Goal: Task Accomplishment & Management: Complete application form

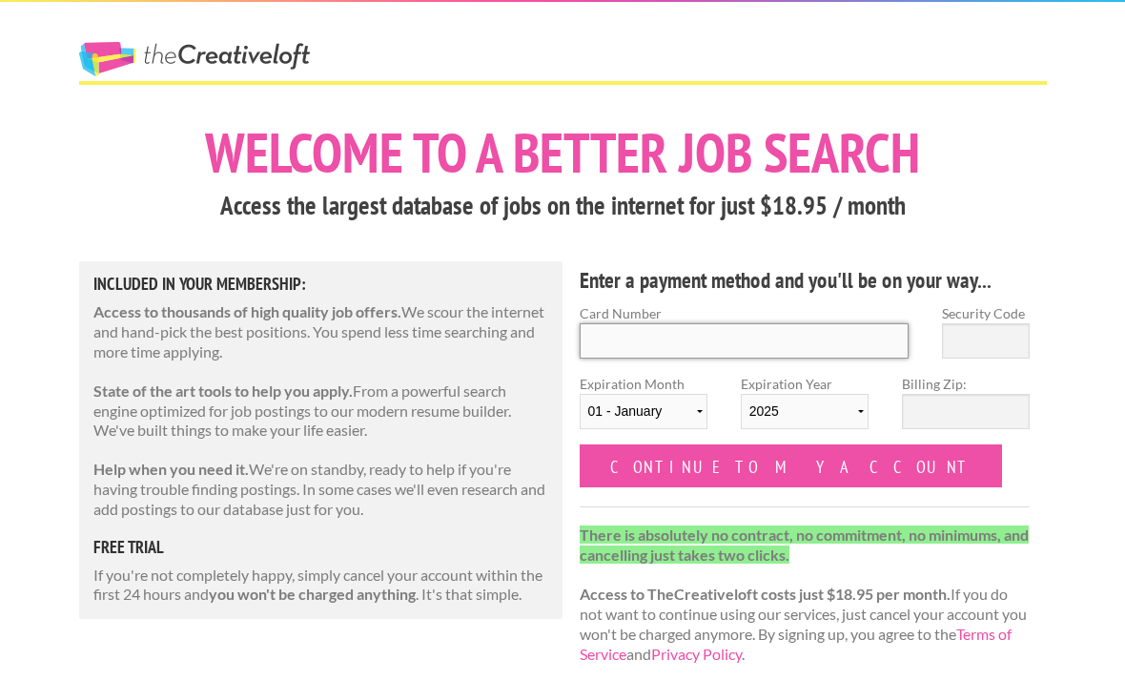
click at [815, 343] on input "Card Number" at bounding box center [745, 340] width 330 height 35
type input "4327390071847639"
type input "607"
select select "11"
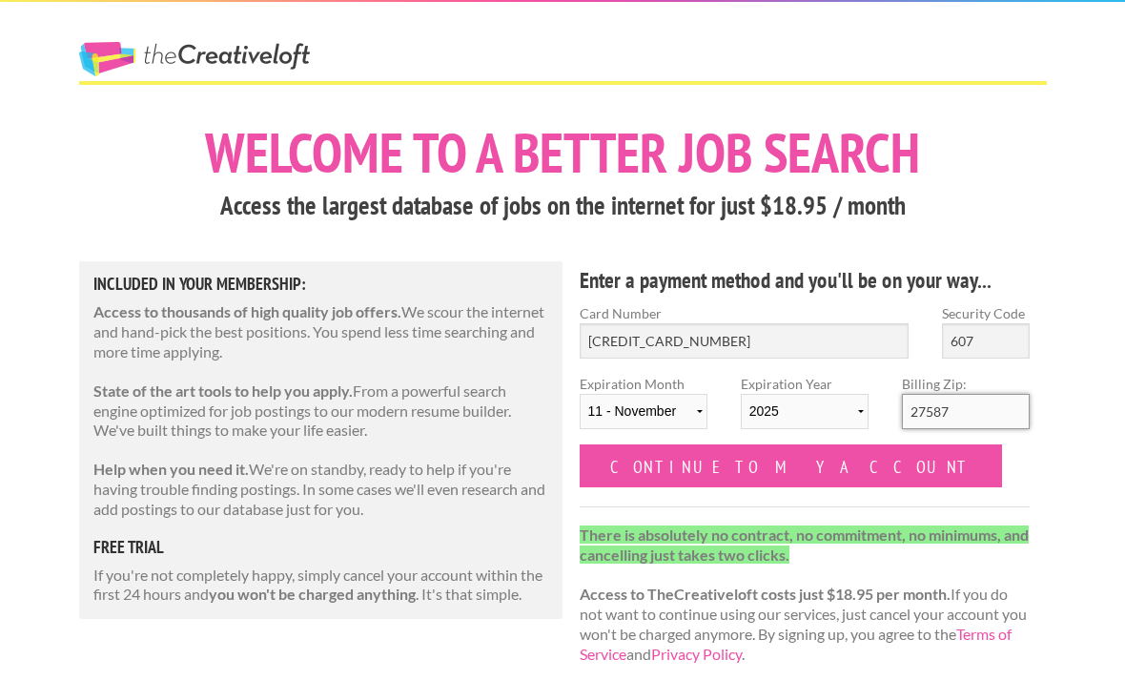
type input "27587"
click at [1011, 343] on input "607" at bounding box center [986, 340] width 88 height 35
type input "6"
type input "025"
click at [852, 409] on select "2025 2026 2027 2028 2029 2030 2031 2032 2033 2034" at bounding box center [805, 411] width 128 height 35
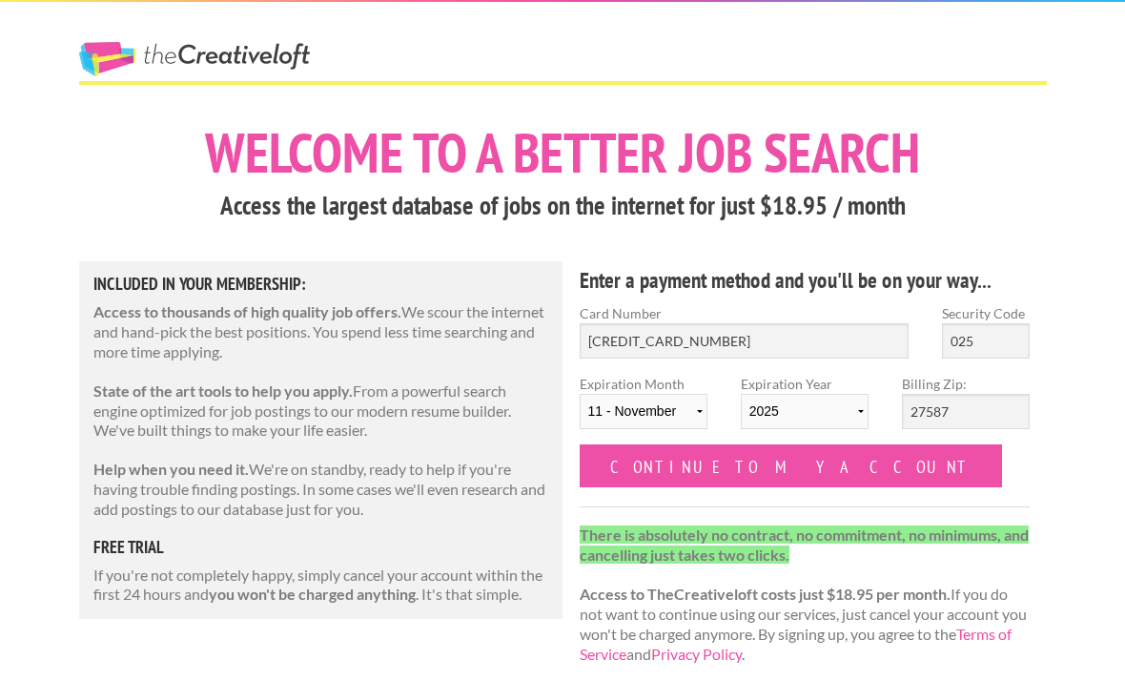
select select "2028"
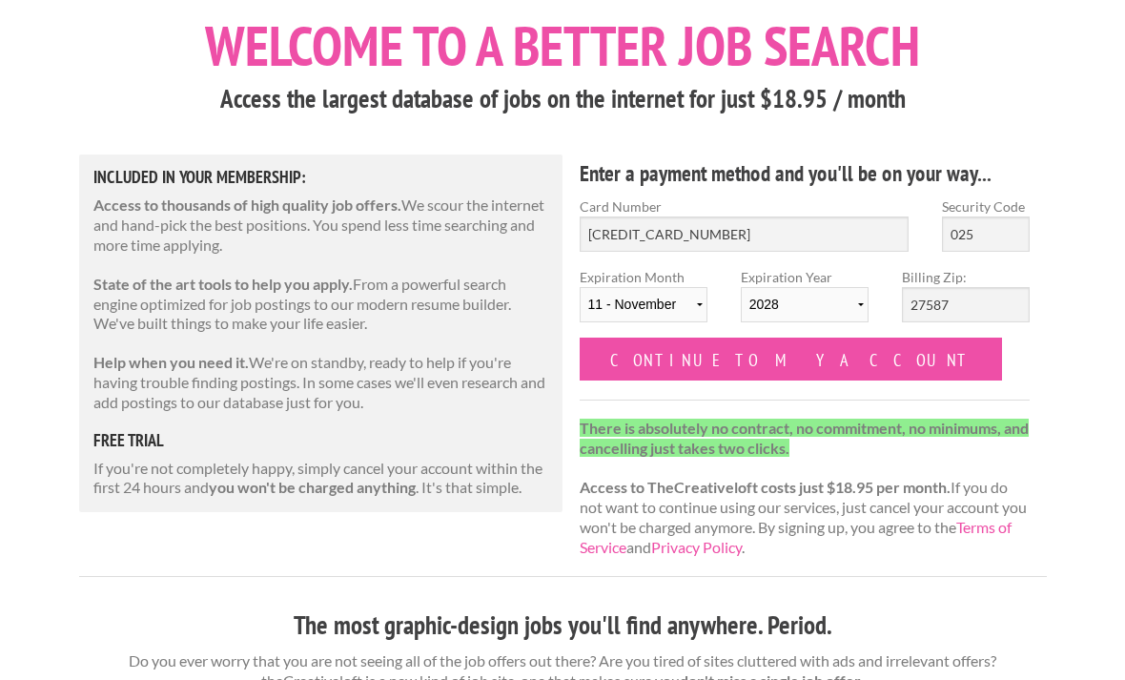
scroll to position [102, 0]
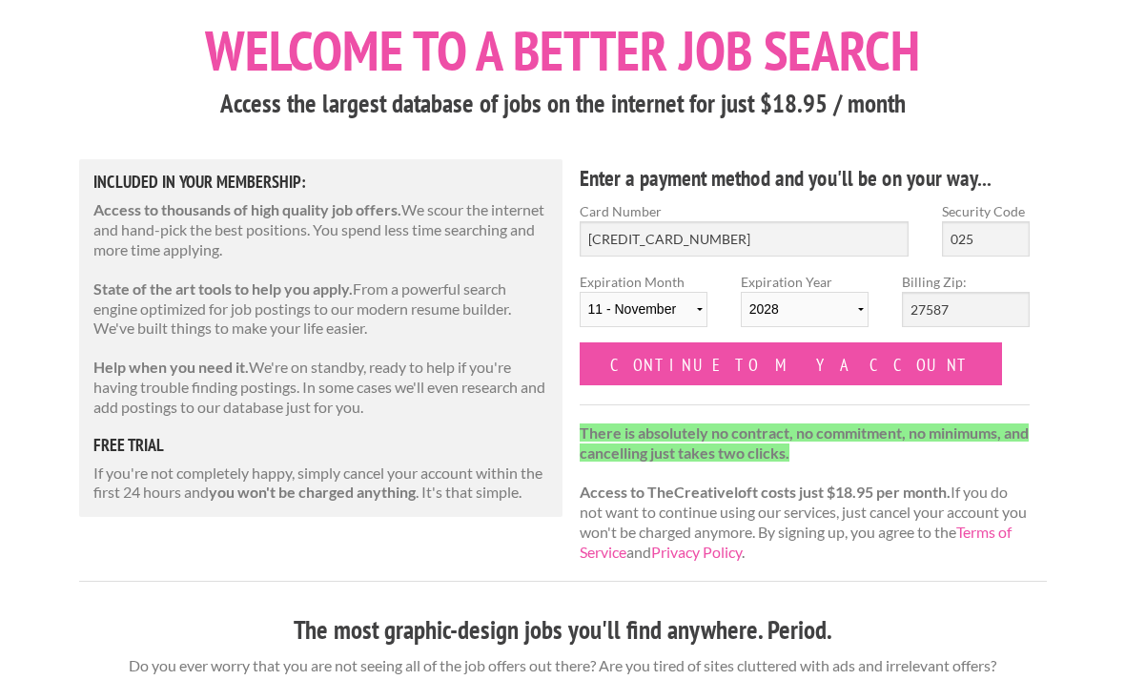
click at [763, 369] on input "Continue to my account" at bounding box center [791, 363] width 423 height 43
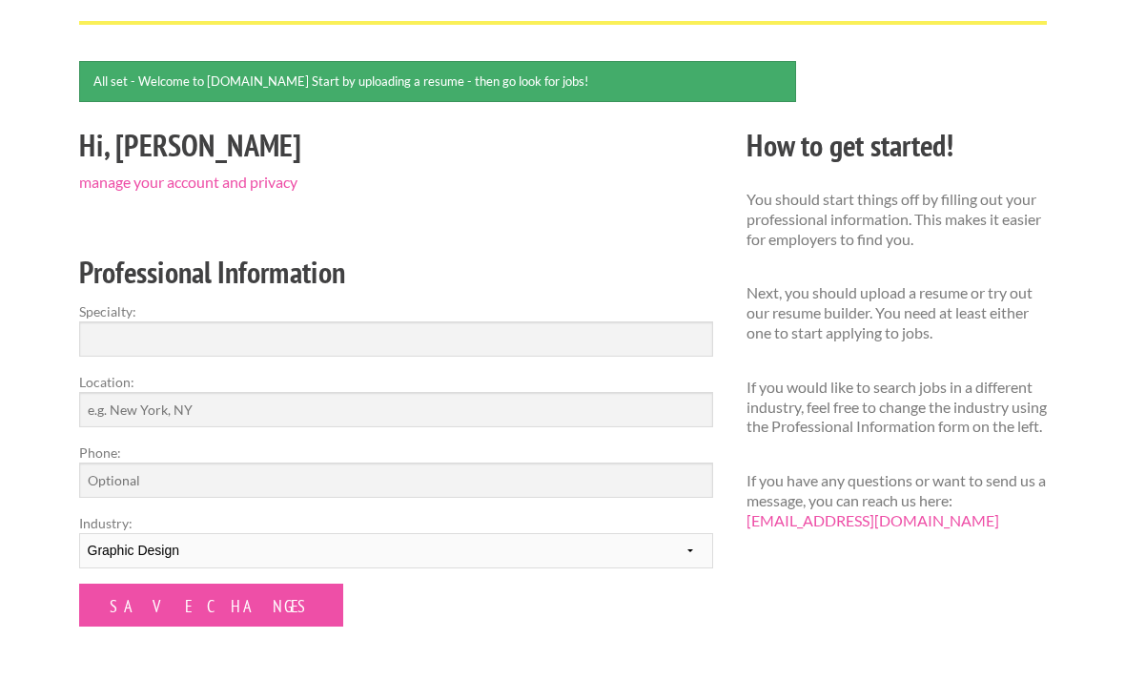
scroll to position [129, 0]
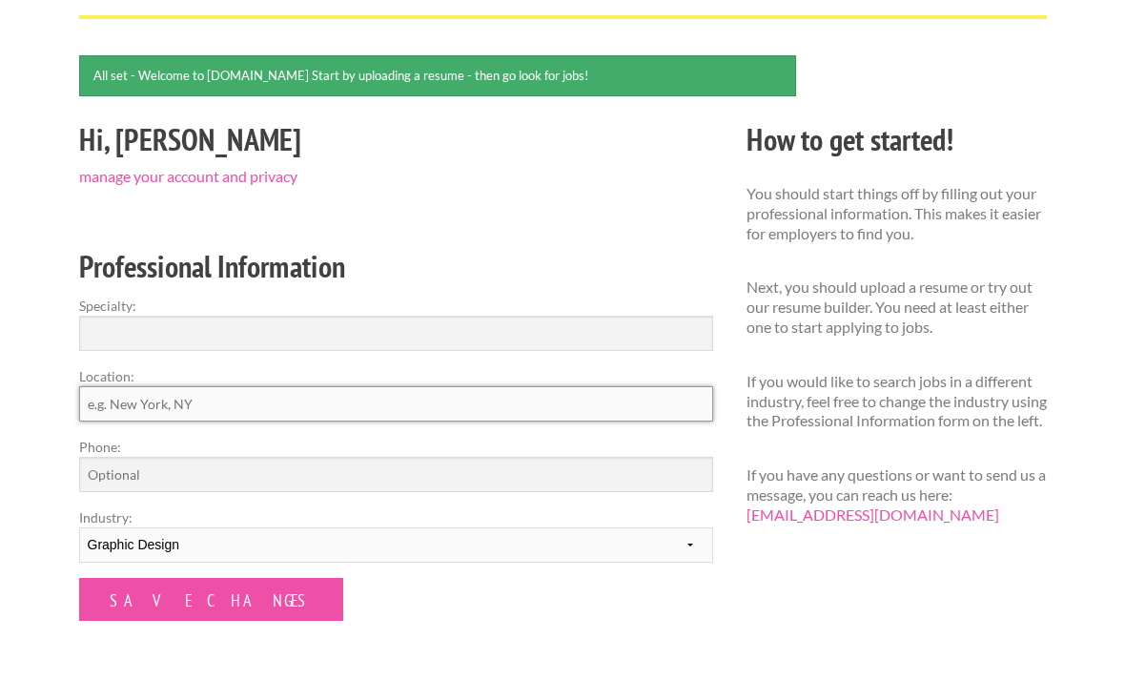
click at [411, 417] on input "Location:" at bounding box center [396, 403] width 634 height 35
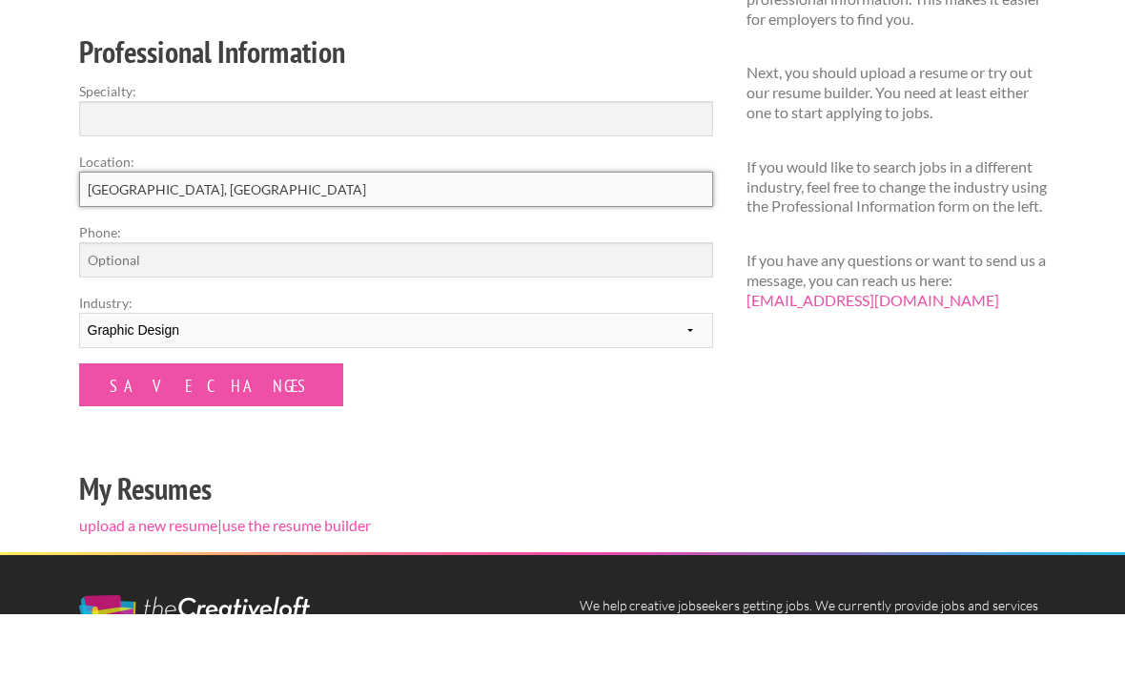
scroll to position [278, 0]
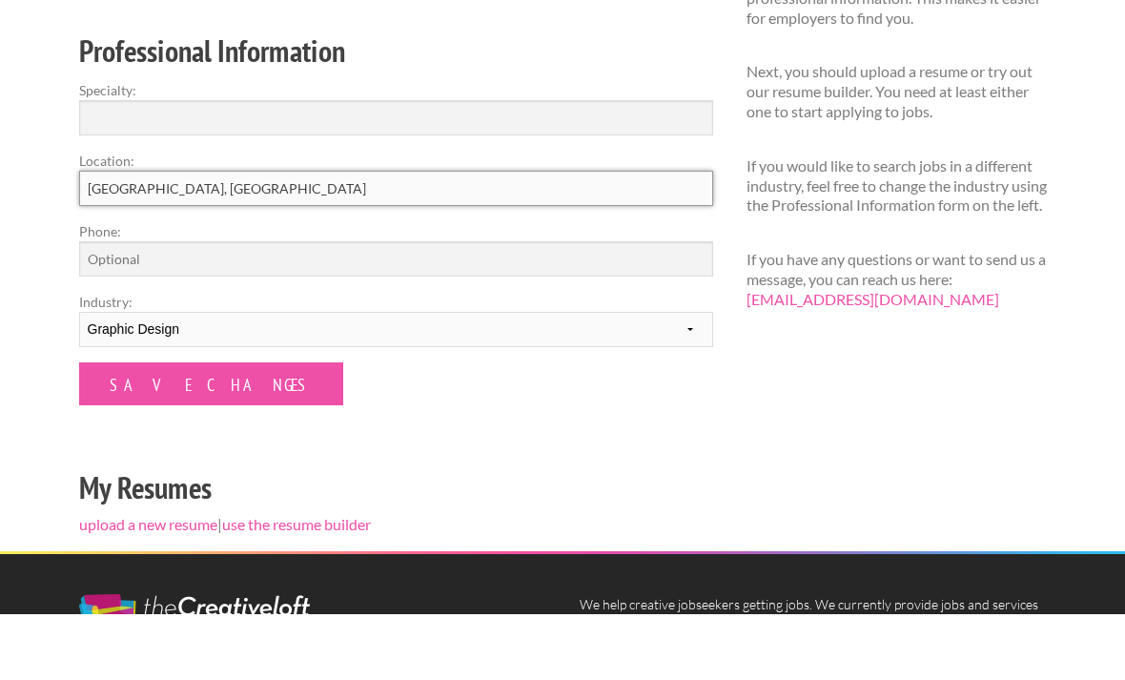
type input "Raleigh, NC"
click at [204, 428] on input "Save Changes" at bounding box center [211, 449] width 264 height 43
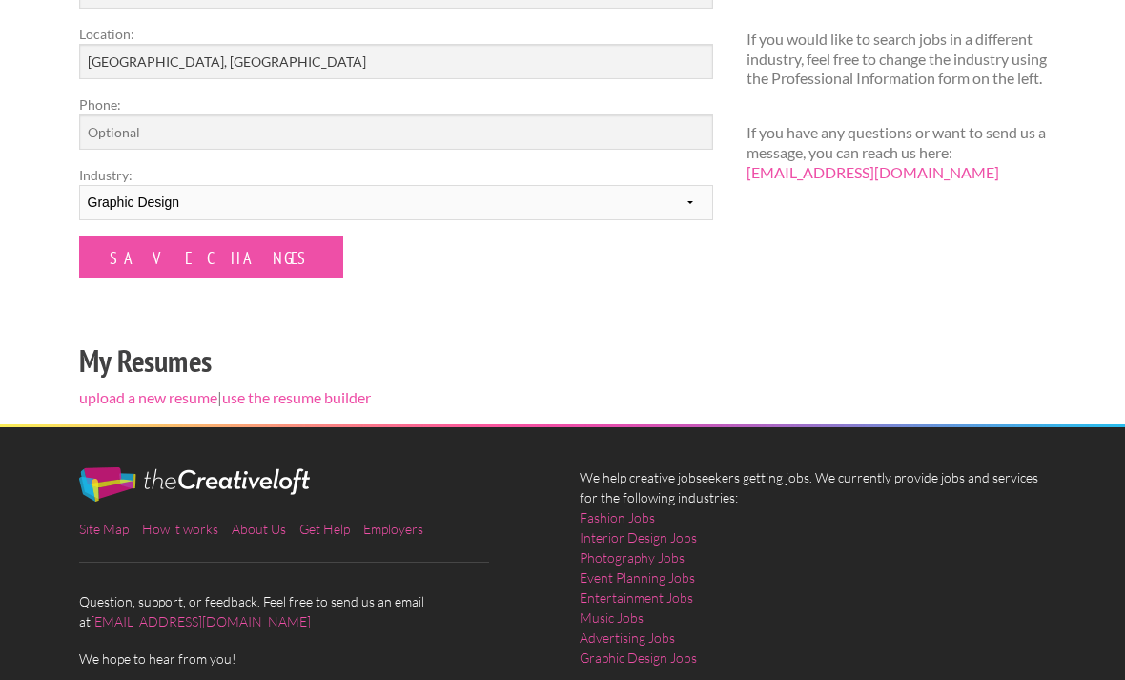
scroll to position [410, 0]
click at [622, 662] on link "Graphic Design Jobs" at bounding box center [638, 658] width 117 height 20
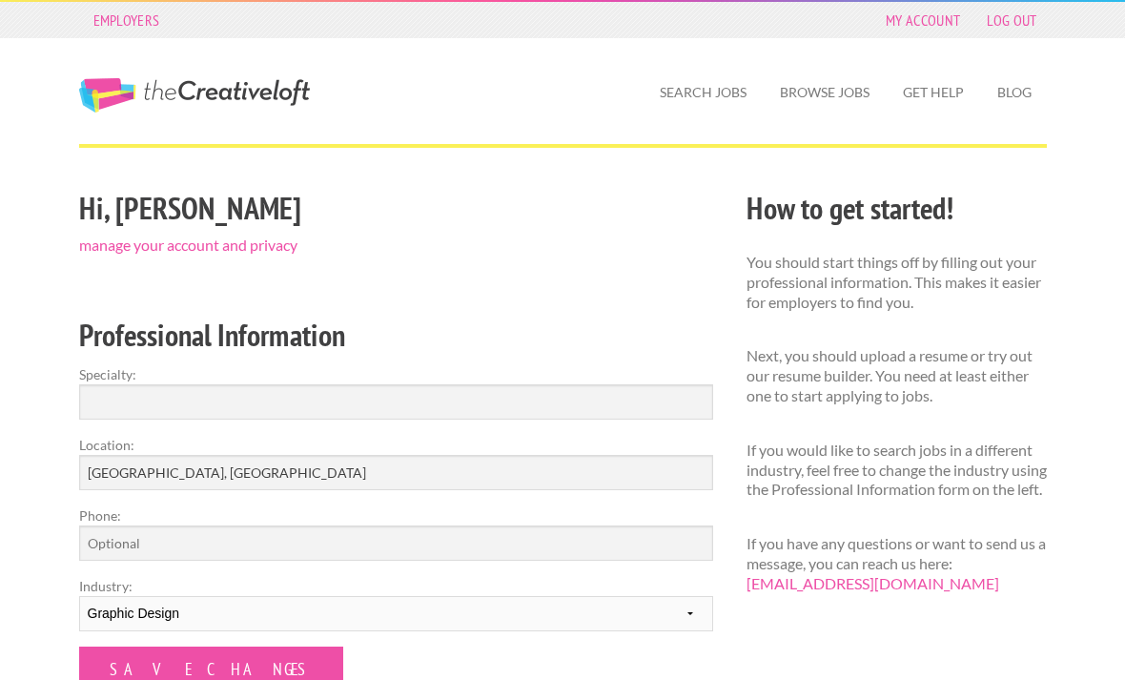
scroll to position [1, 0]
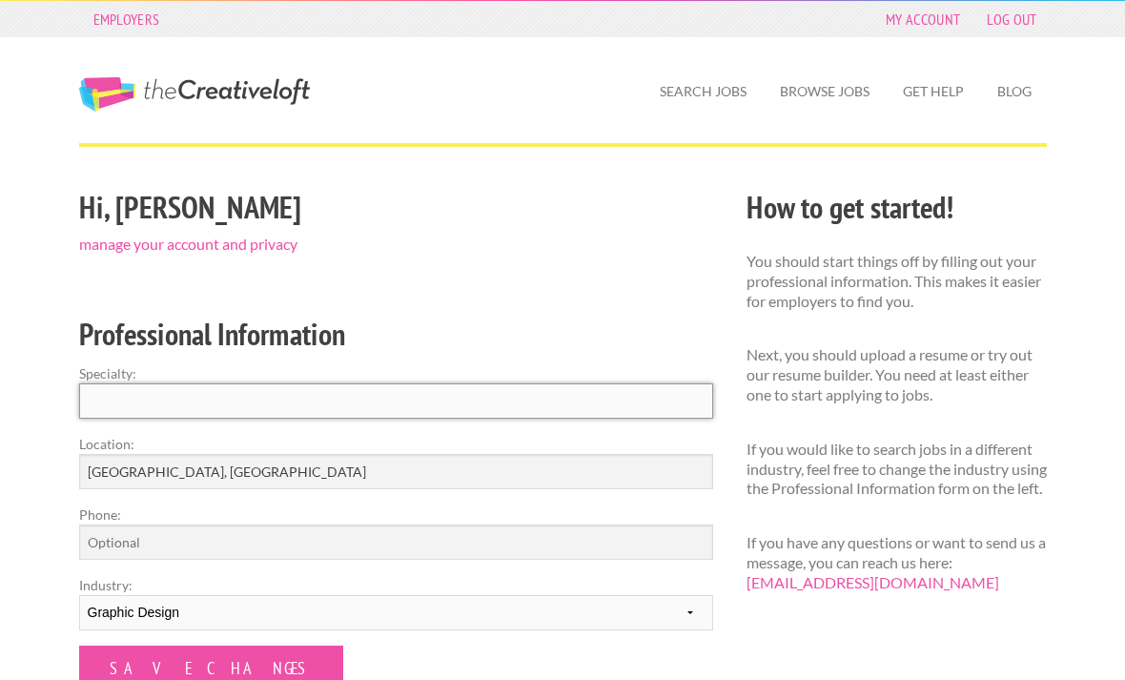
click at [432, 406] on input "Specialty:" at bounding box center [396, 400] width 634 height 35
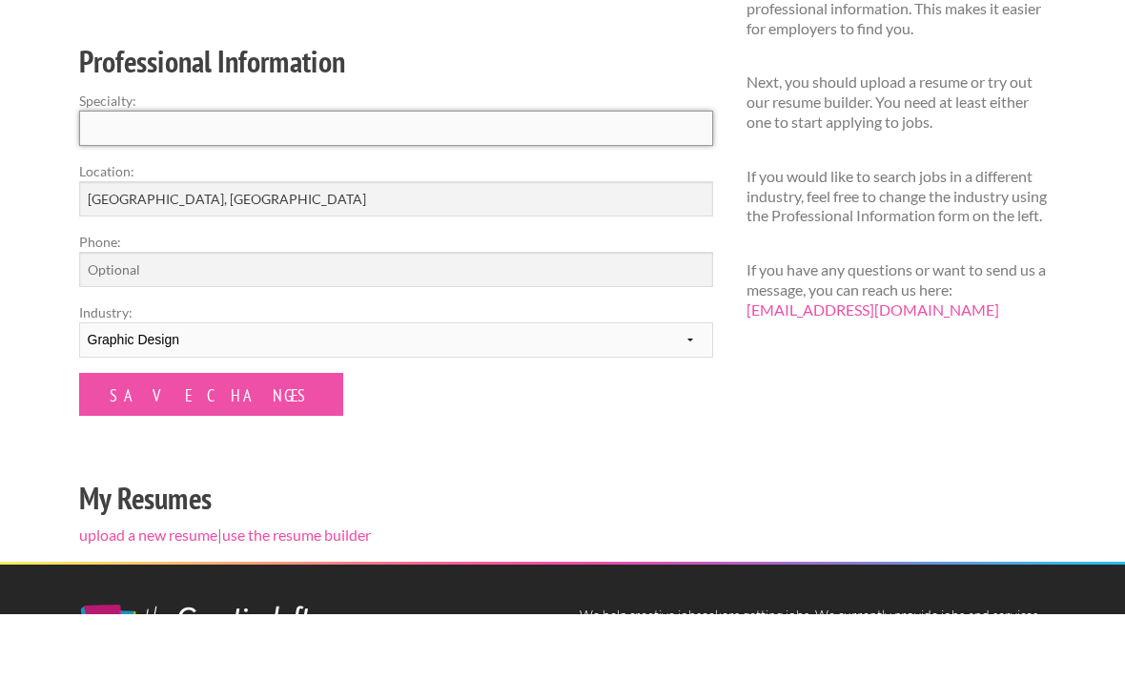
scroll to position [209, 0]
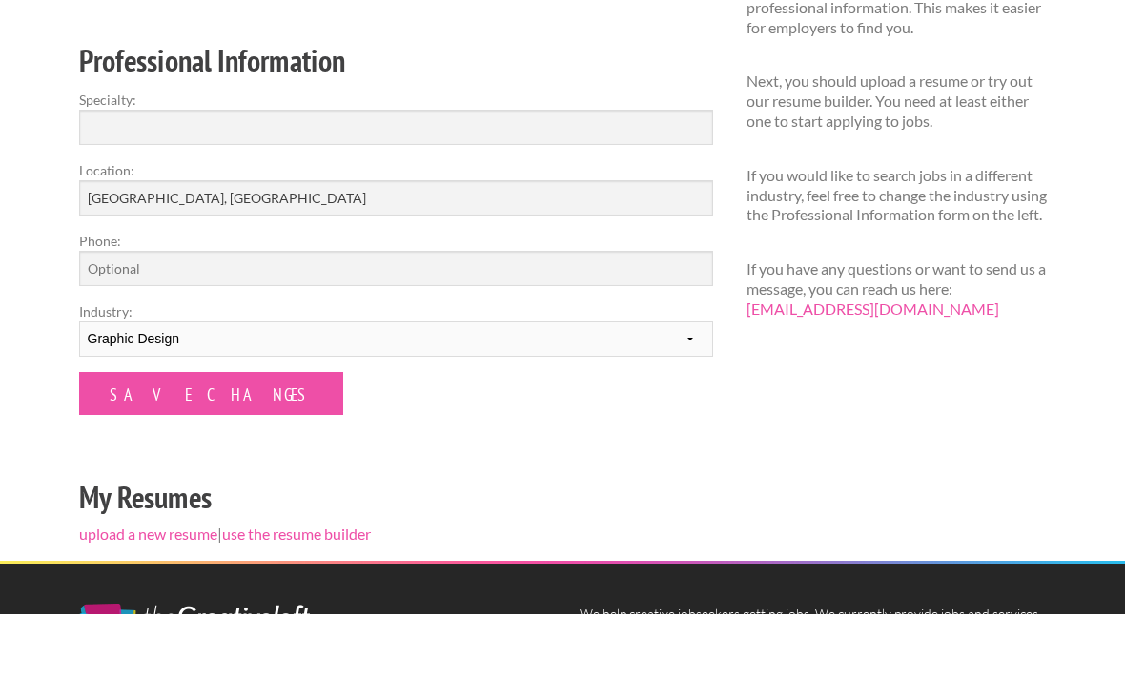
click at [162, 590] on link "upload a new resume" at bounding box center [148, 599] width 138 height 18
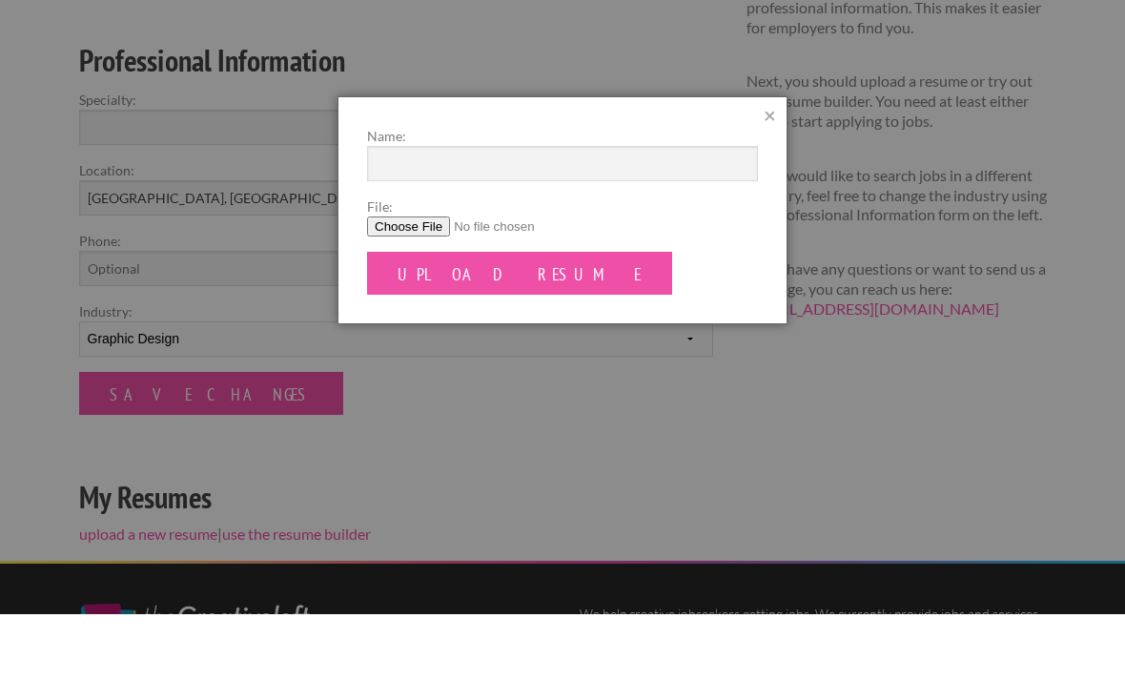
scroll to position [275, 0]
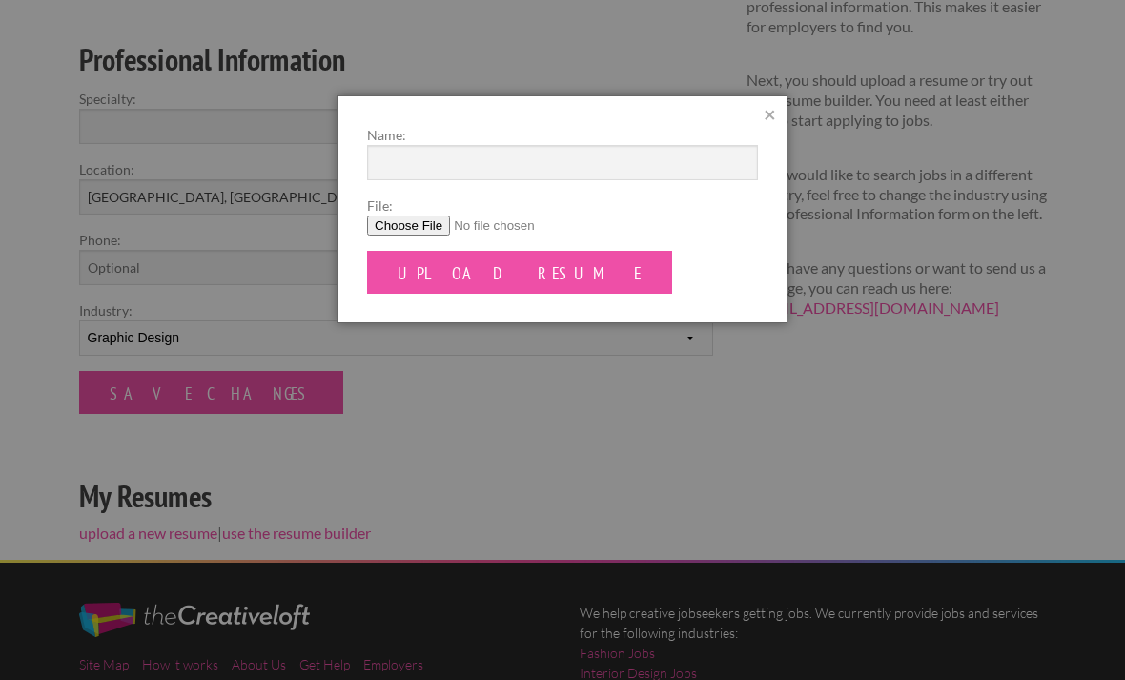
click at [435, 233] on input "File:" at bounding box center [562, 225] width 391 height 20
type input "C:\fakepath\LC-4.pdf"
click at [560, 176] on input "Name:" at bounding box center [562, 162] width 391 height 35
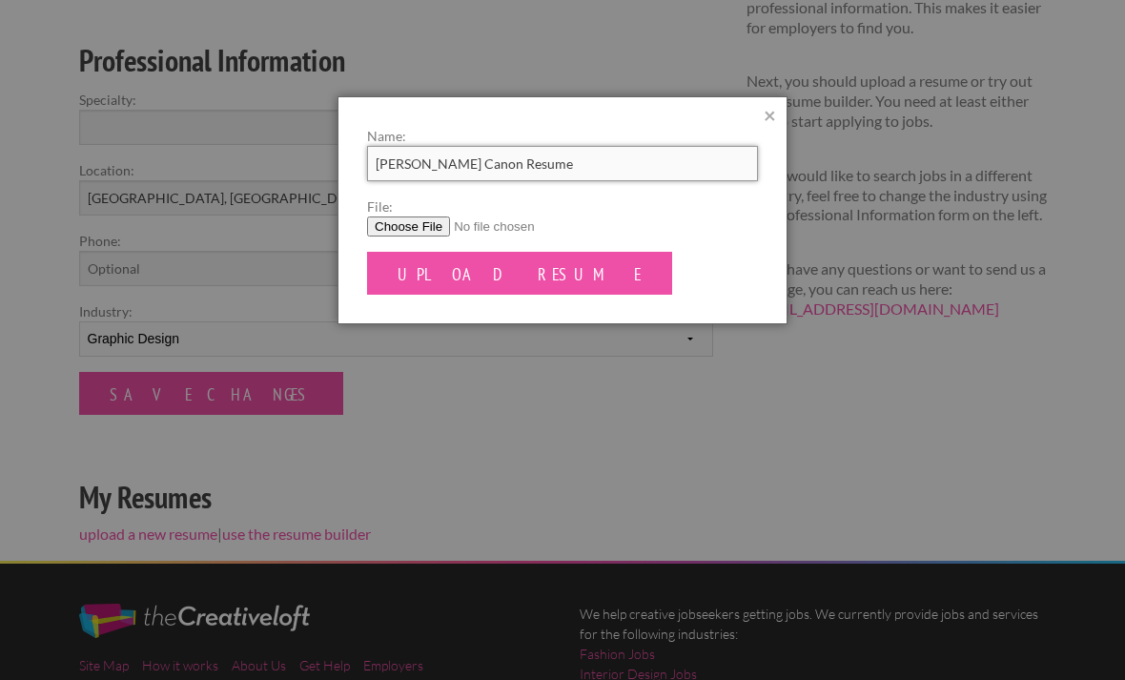
type input "Lori Canon Resume"
click at [505, 255] on input "Upload Resume" at bounding box center [519, 273] width 305 height 43
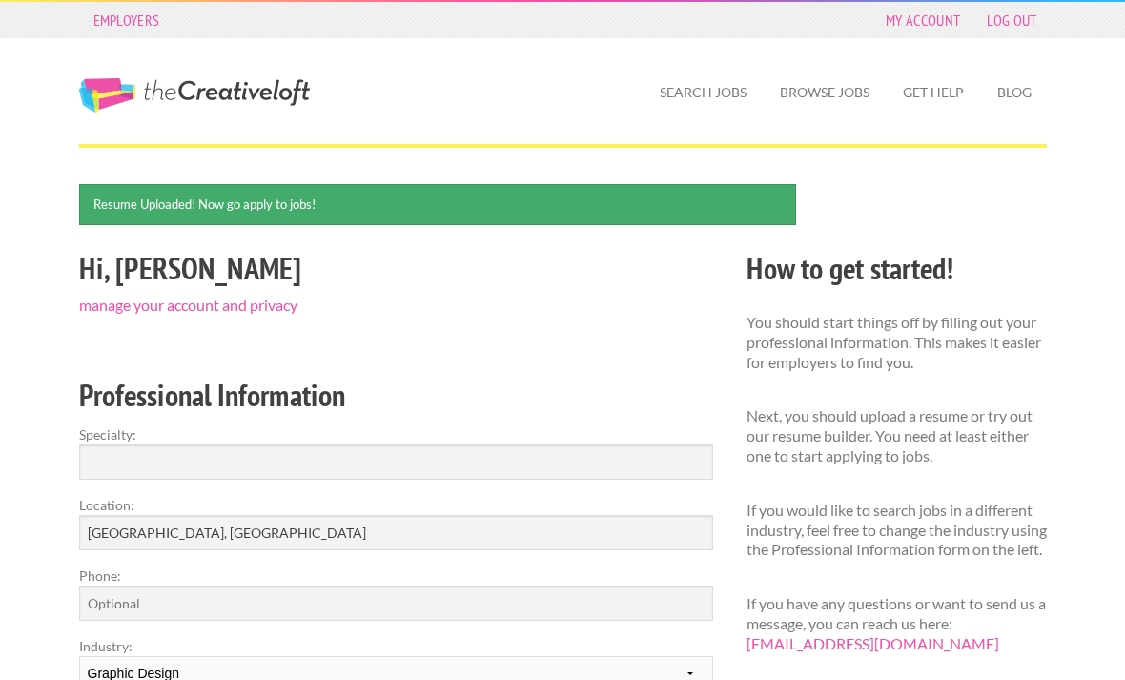
click at [710, 96] on link "Search Jobs" at bounding box center [702, 93] width 117 height 44
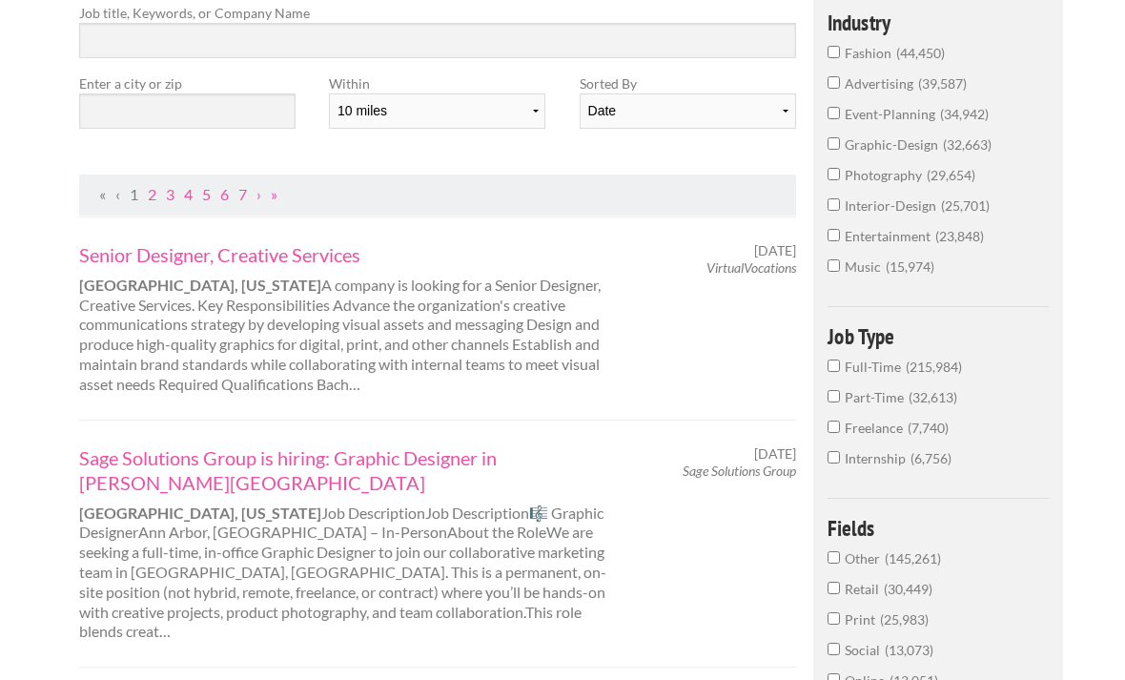
scroll to position [227, 0]
click at [314, 261] on link "Senior Designer, Creative Services" at bounding box center [344, 255] width 530 height 25
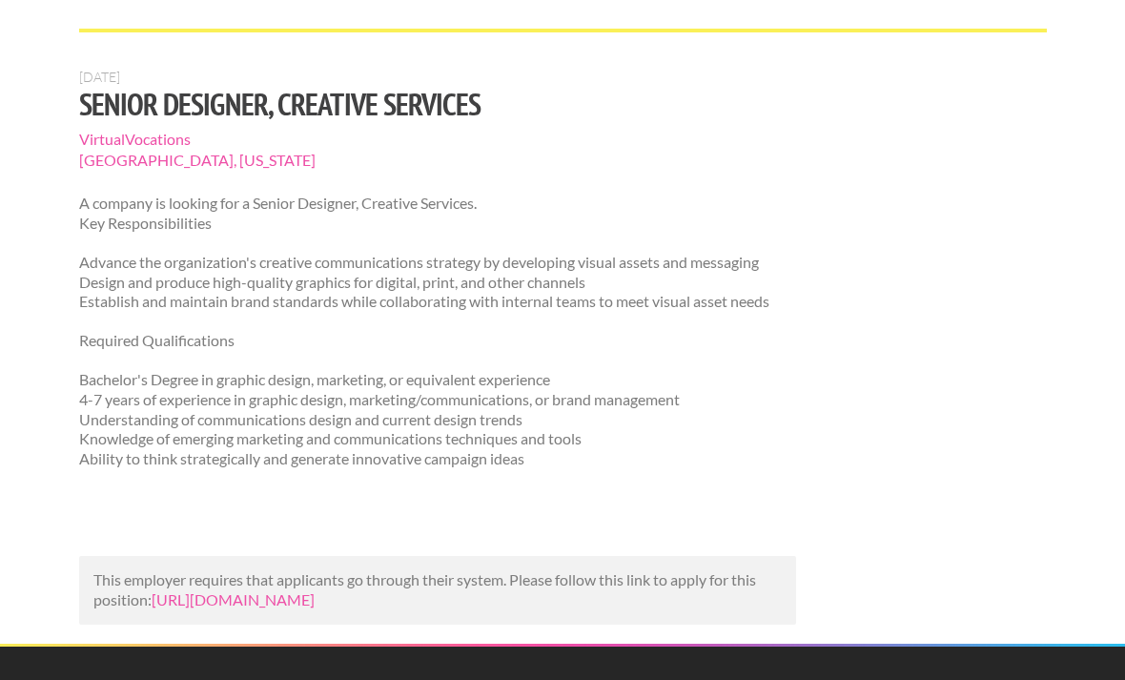
scroll to position [114, 0]
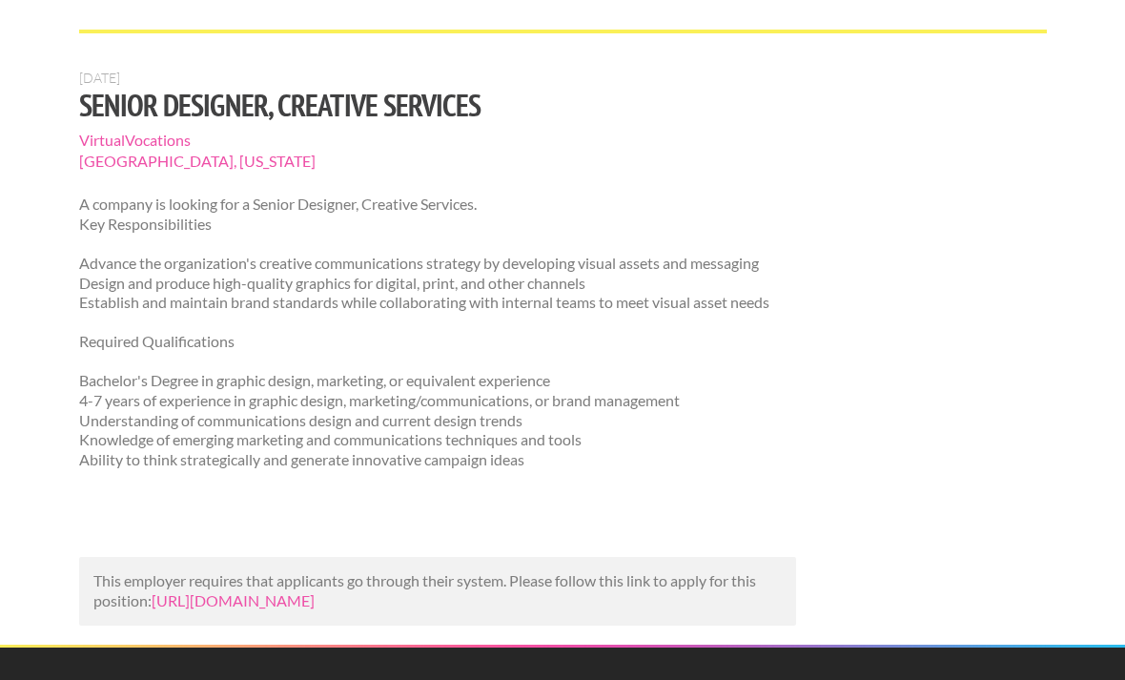
click at [315, 609] on link "https://us.jobrapido.com/jobpreview/8005466133018705920?utm_campaign=google_job…" at bounding box center [233, 600] width 163 height 18
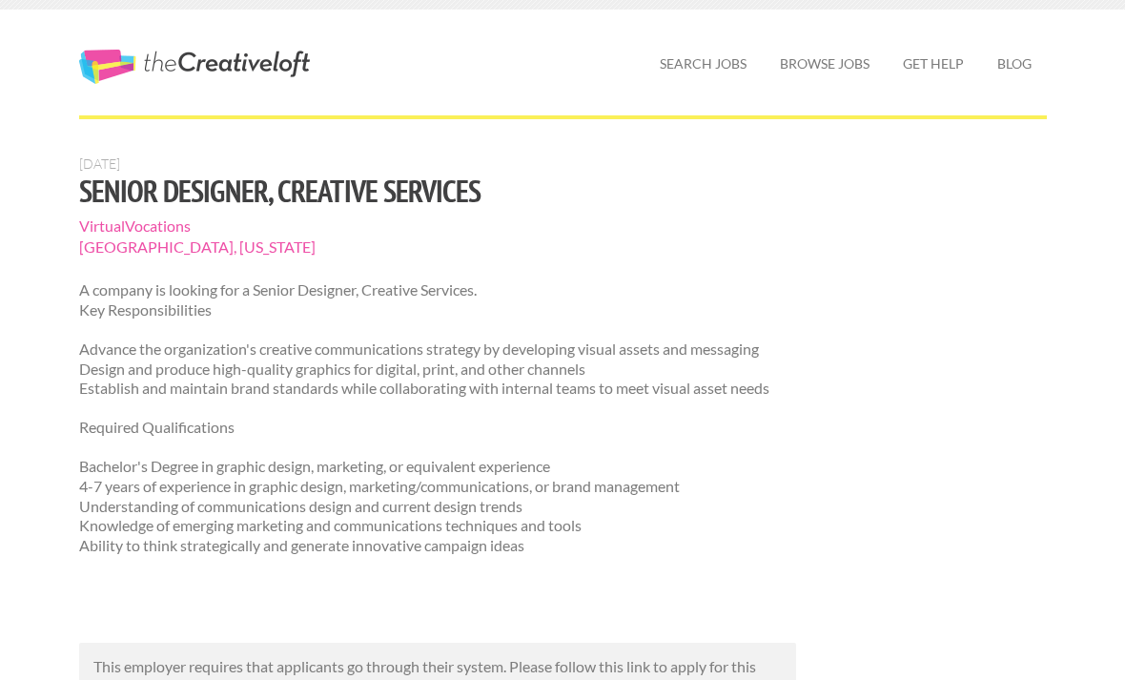
scroll to position [0, 0]
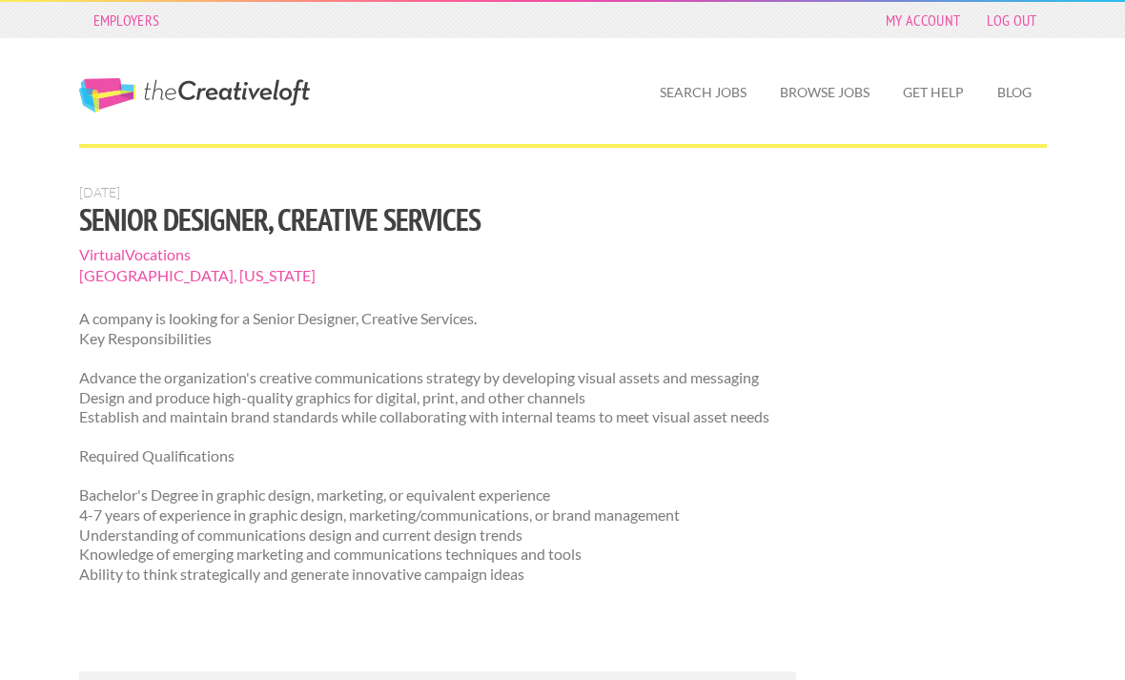
click at [714, 94] on link "Search Jobs" at bounding box center [702, 93] width 117 height 44
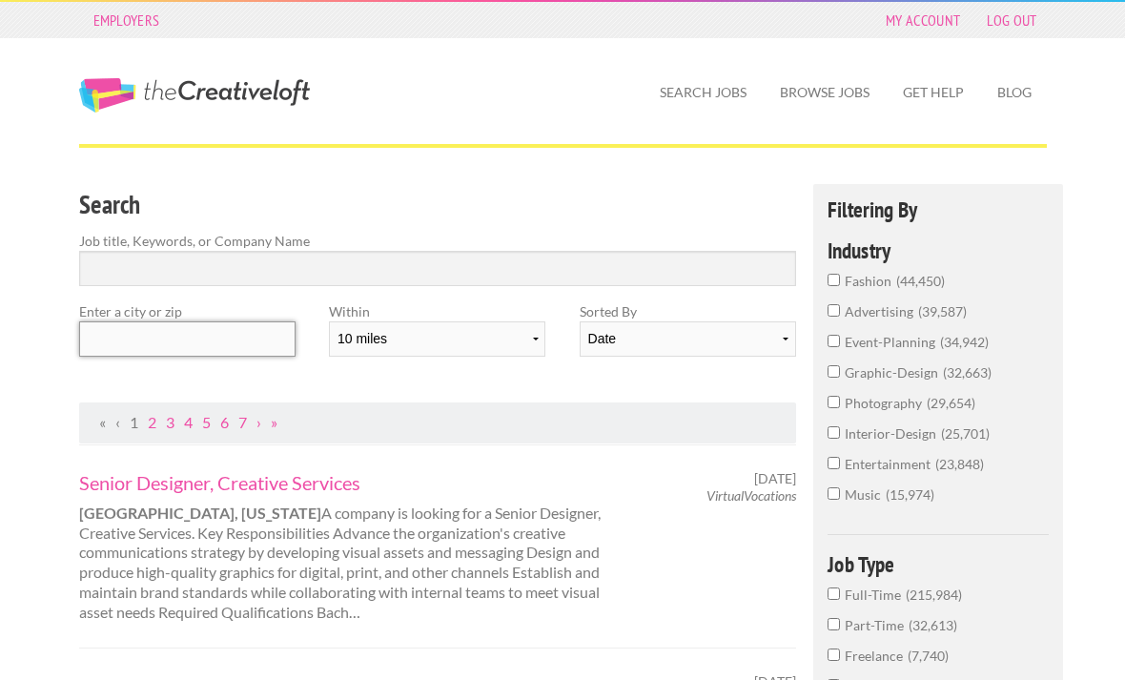
click at [260, 325] on input "text" at bounding box center [187, 338] width 216 height 35
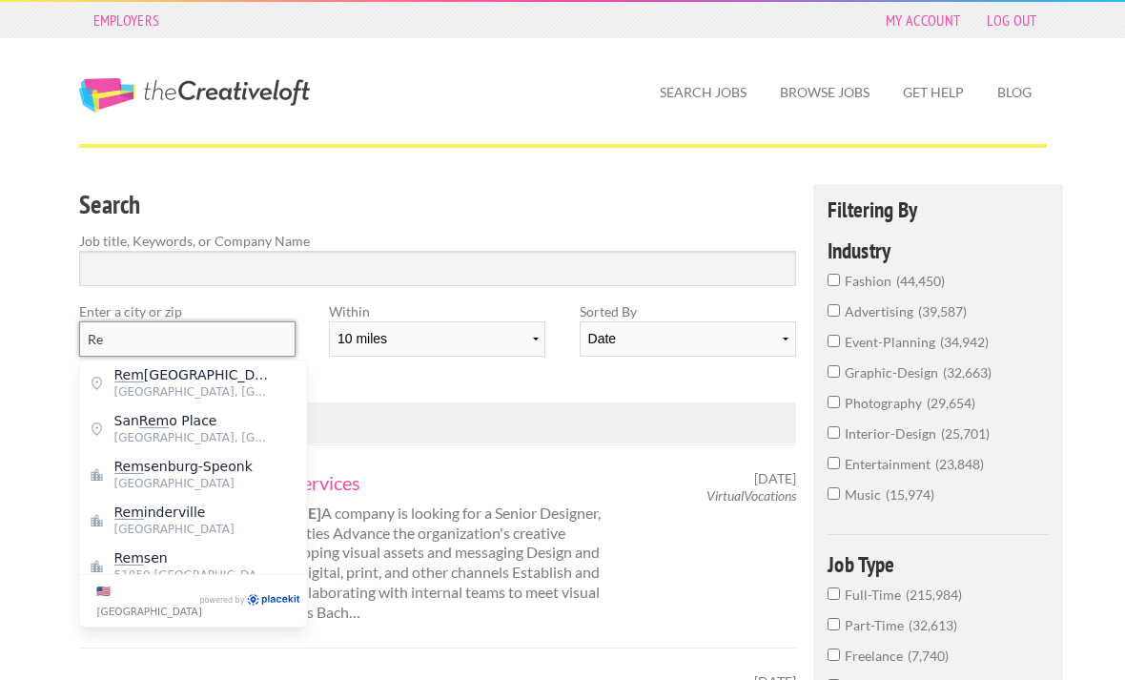
type input "R"
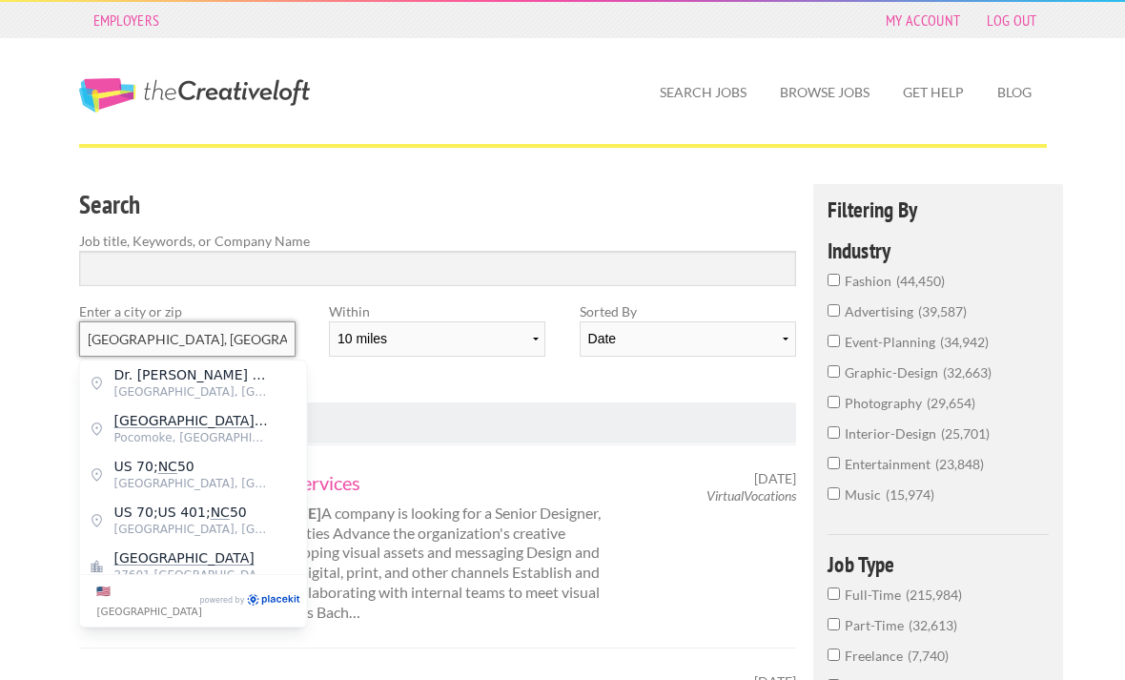
type input "[GEOGRAPHIC_DATA], [GEOGRAPHIC_DATA]"
click at [543, 339] on select "10 miles 20 miles 50 miles 100 miles 200 miles 300 miles 400 miles 500 miles" at bounding box center [437, 338] width 216 height 35
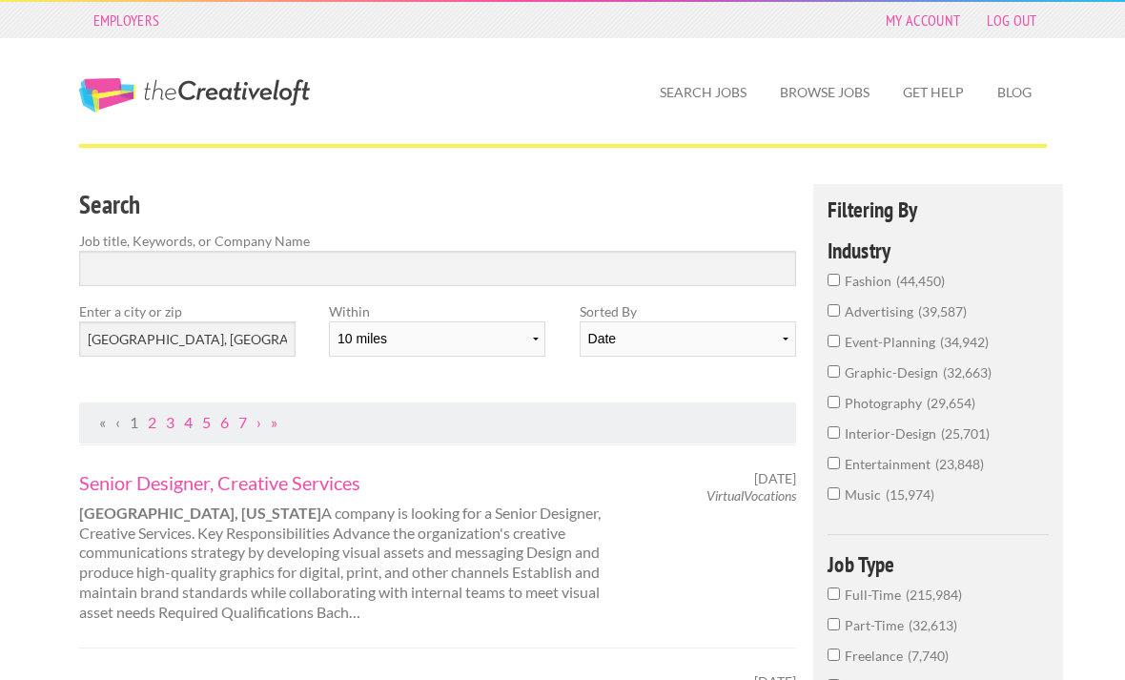
select select "20"
click at [639, 279] on input "Search" at bounding box center [438, 268] width 718 height 35
click at [839, 377] on input "graphic-design 32,663" at bounding box center [833, 371] width 12 height 12
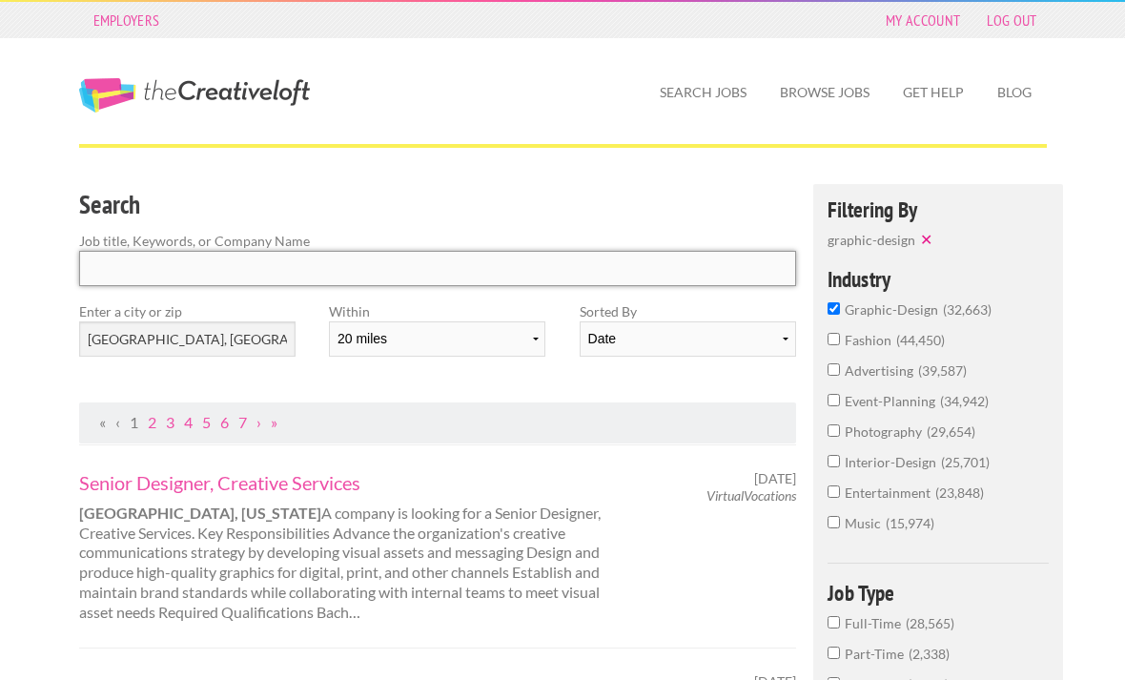
click at [545, 267] on input "Search" at bounding box center [438, 268] width 718 height 35
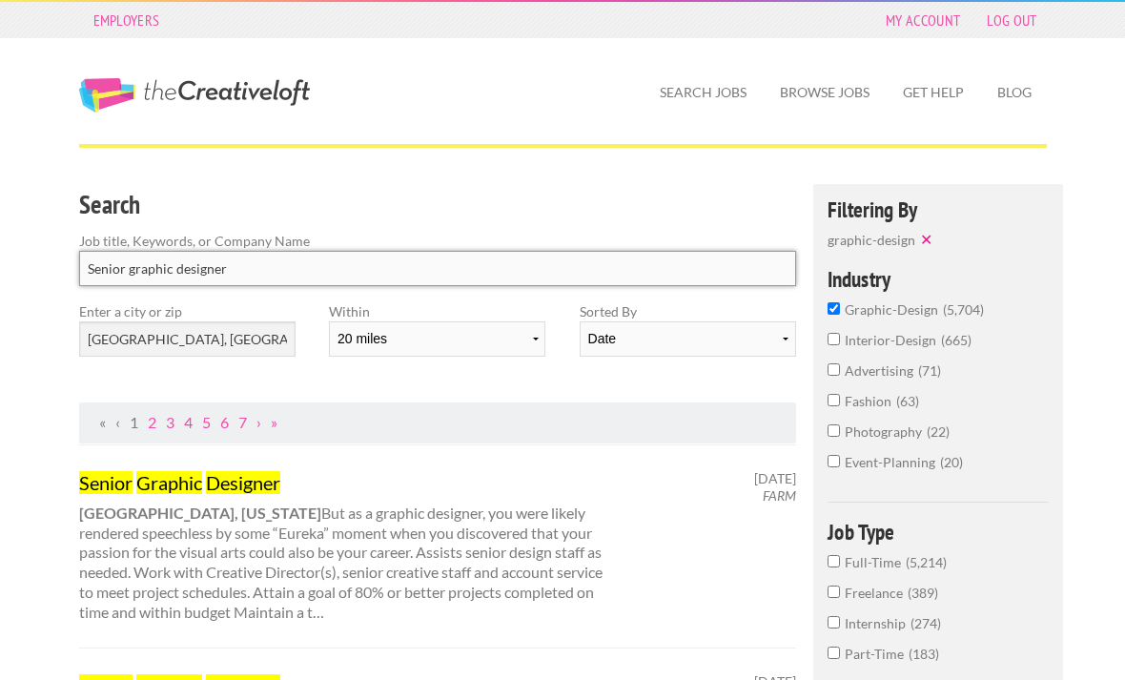
type input "Senior graphic designer"
click button "submit" at bounding box center [0, 0] width 0 height 0
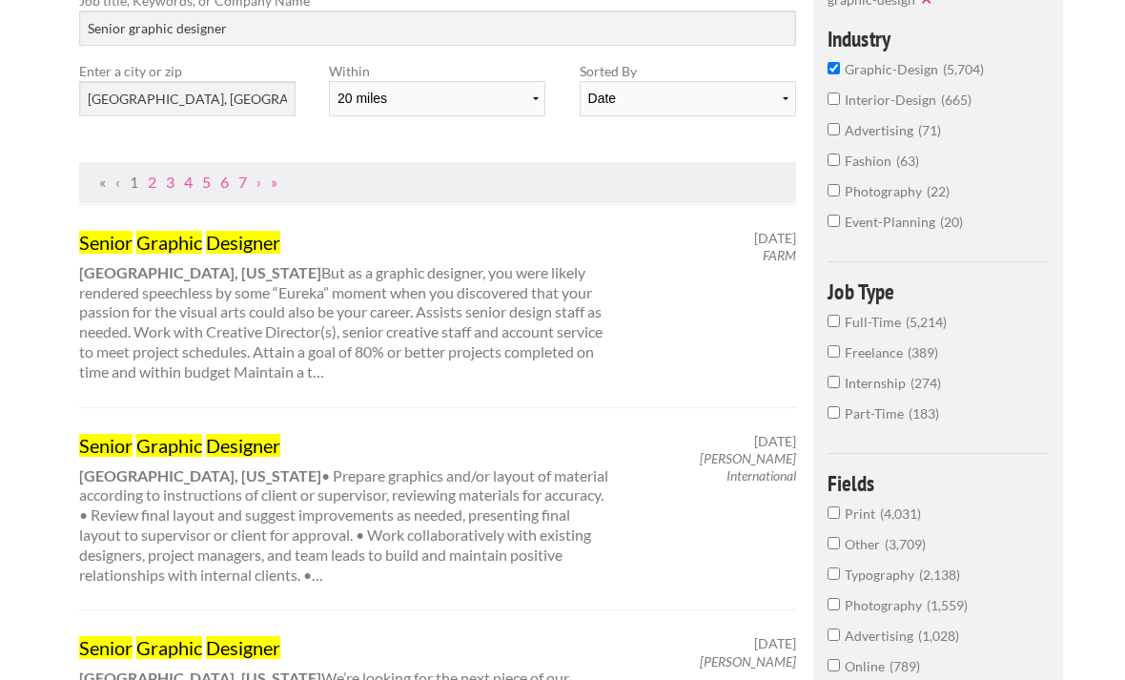
scroll to position [239, 0]
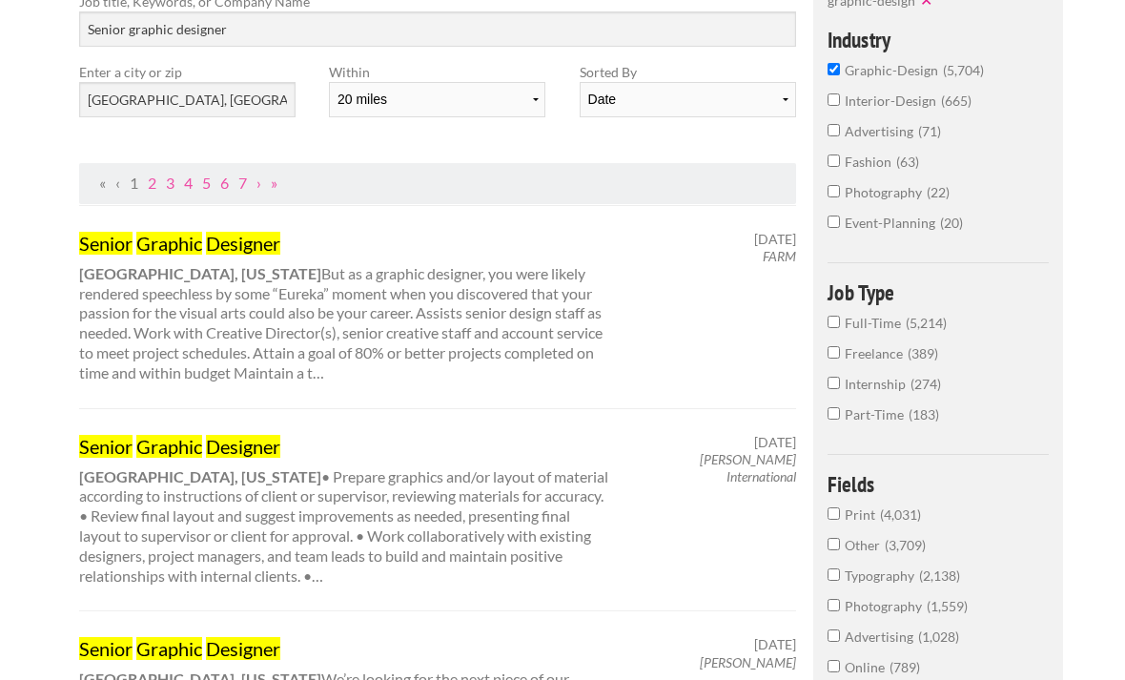
click at [830, 328] on input "Full-Time 5,214" at bounding box center [833, 322] width 12 height 12
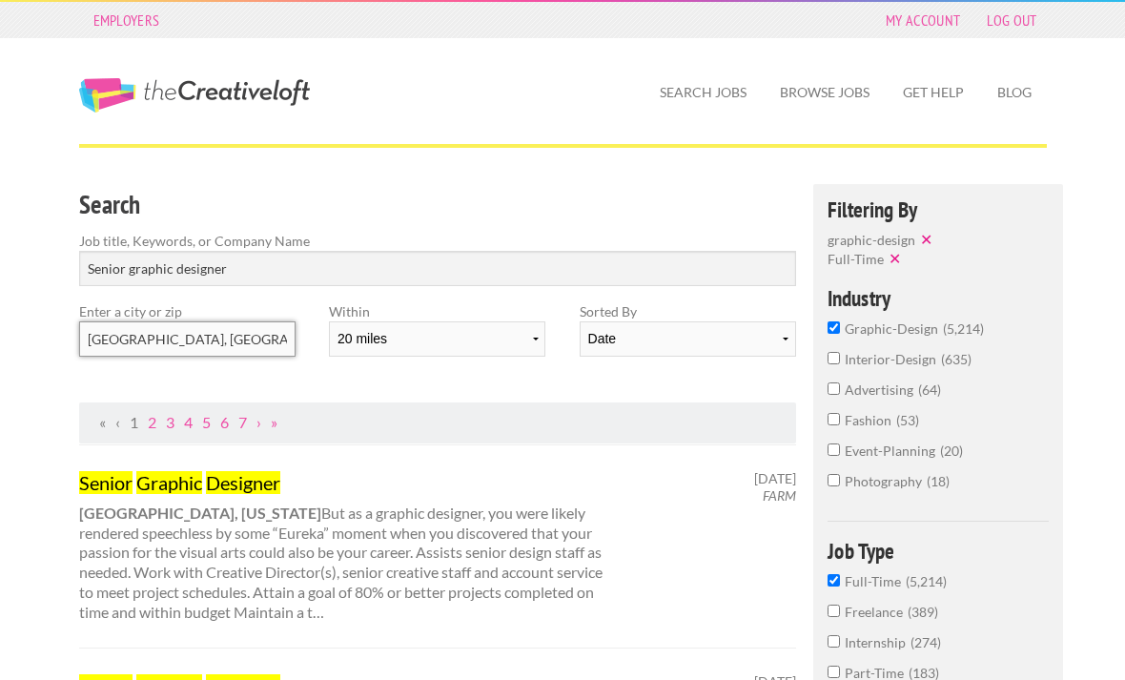
click at [221, 351] on input "Raleigh, NC" at bounding box center [187, 338] width 216 height 35
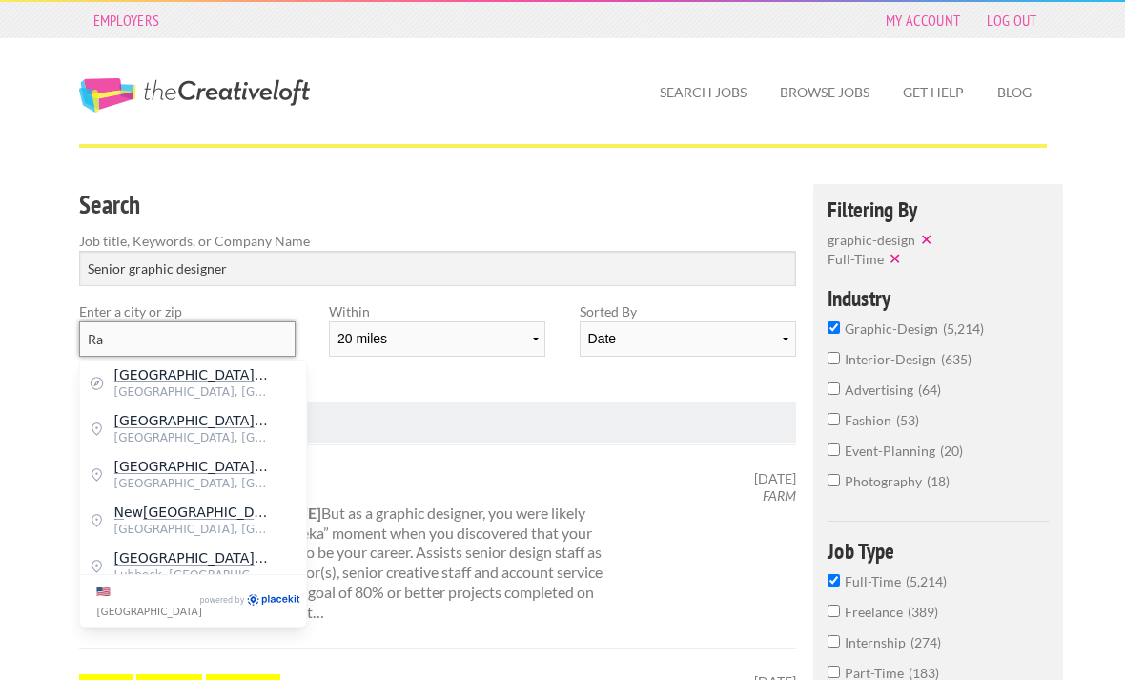
type input "R"
type input "27587"
click at [517, 449] on div "Senior Graphic Designer Lancaster, Pennsylvania But as a graphic designer, you …" at bounding box center [438, 545] width 718 height 203
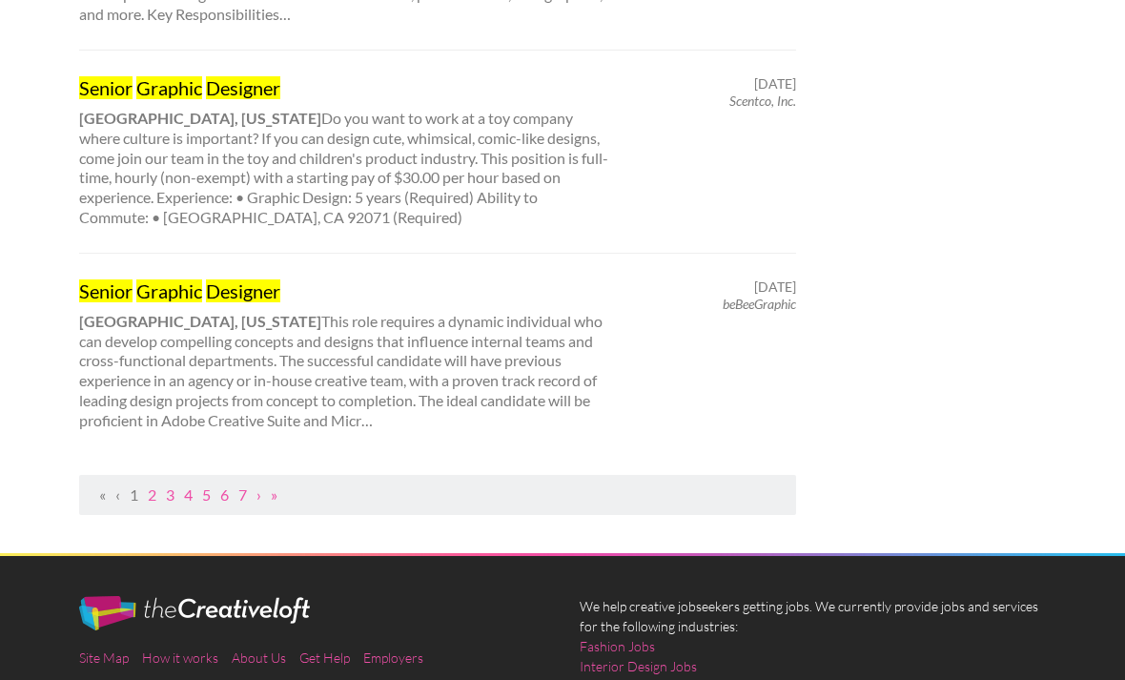
scroll to position [2130, 0]
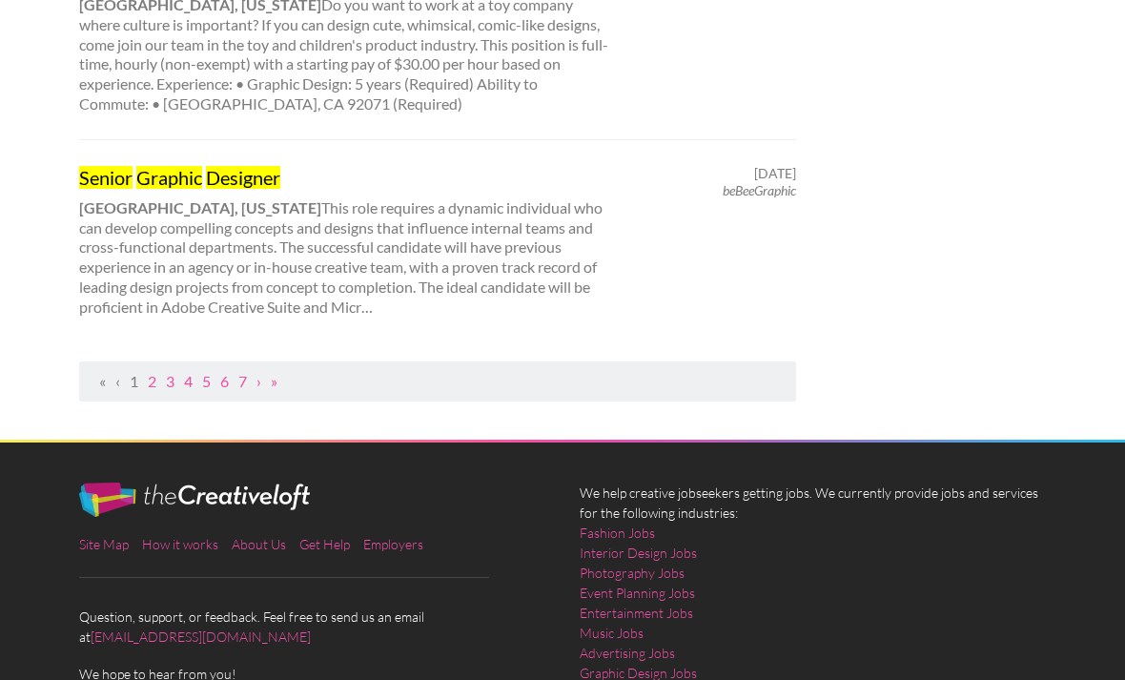
click at [661, 662] on link "Graphic Design Jobs" at bounding box center [638, 672] width 117 height 20
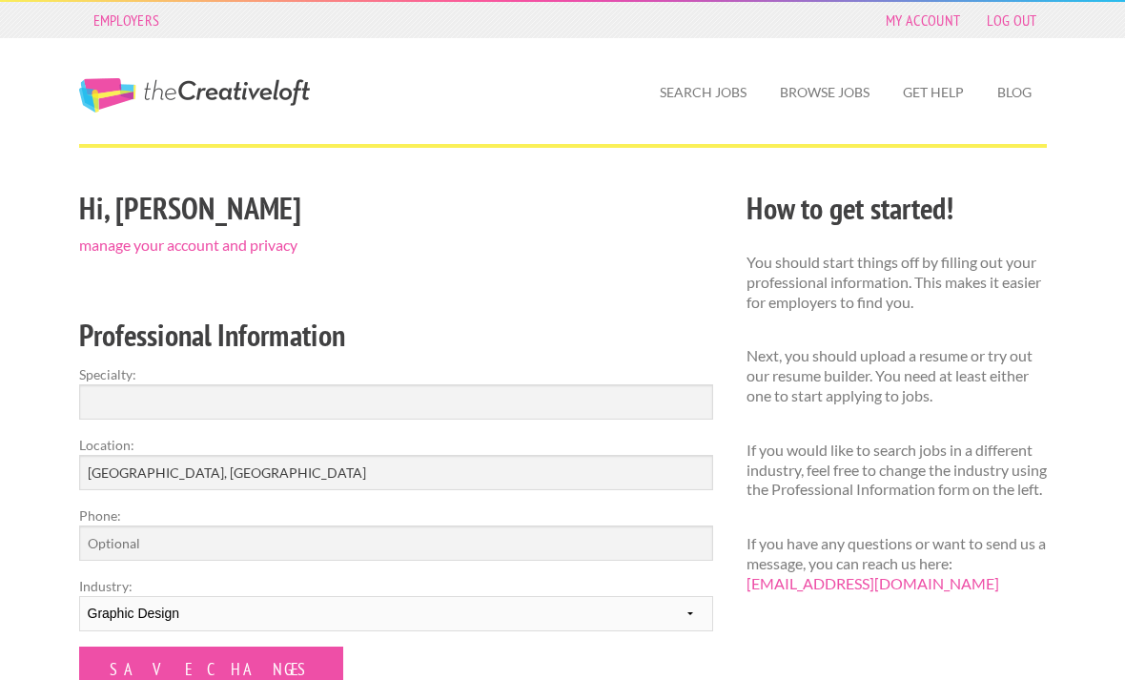
scroll to position [1, 0]
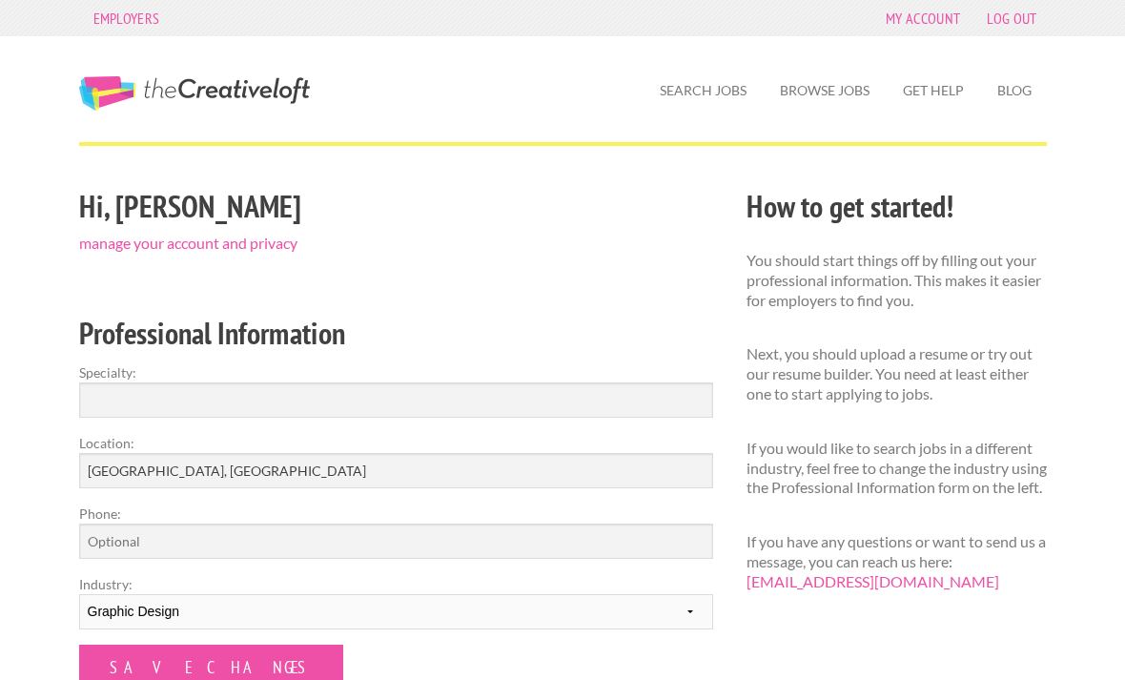
click at [821, 106] on link "Browse Jobs" at bounding box center [824, 92] width 120 height 44
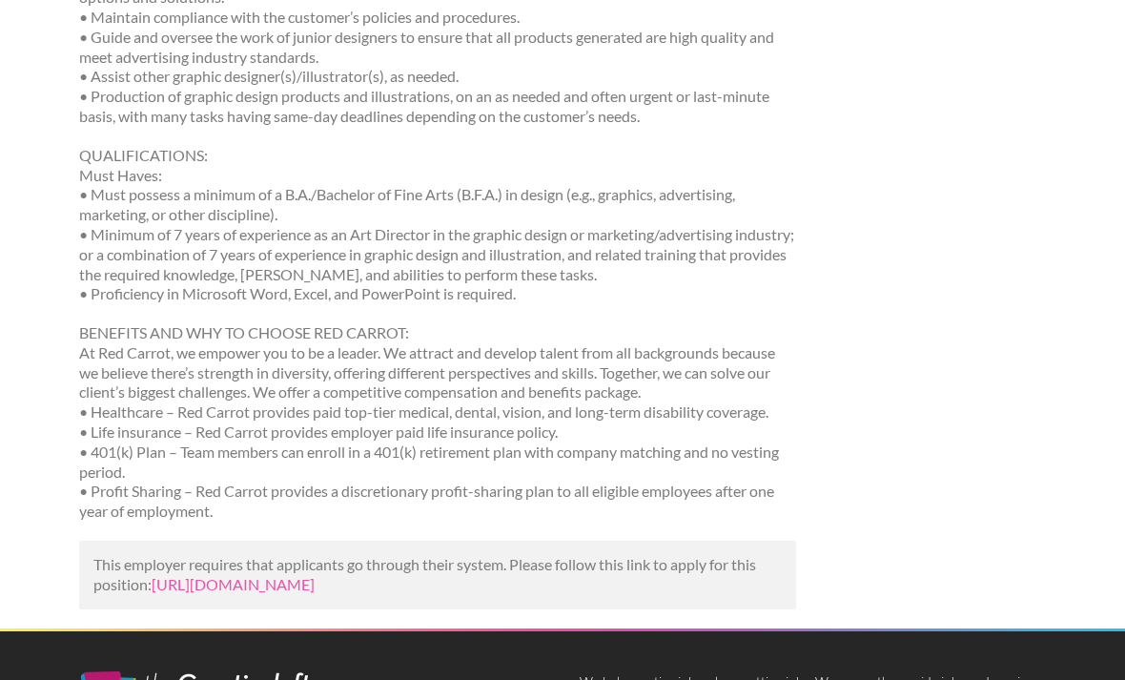
scroll to position [621, 0]
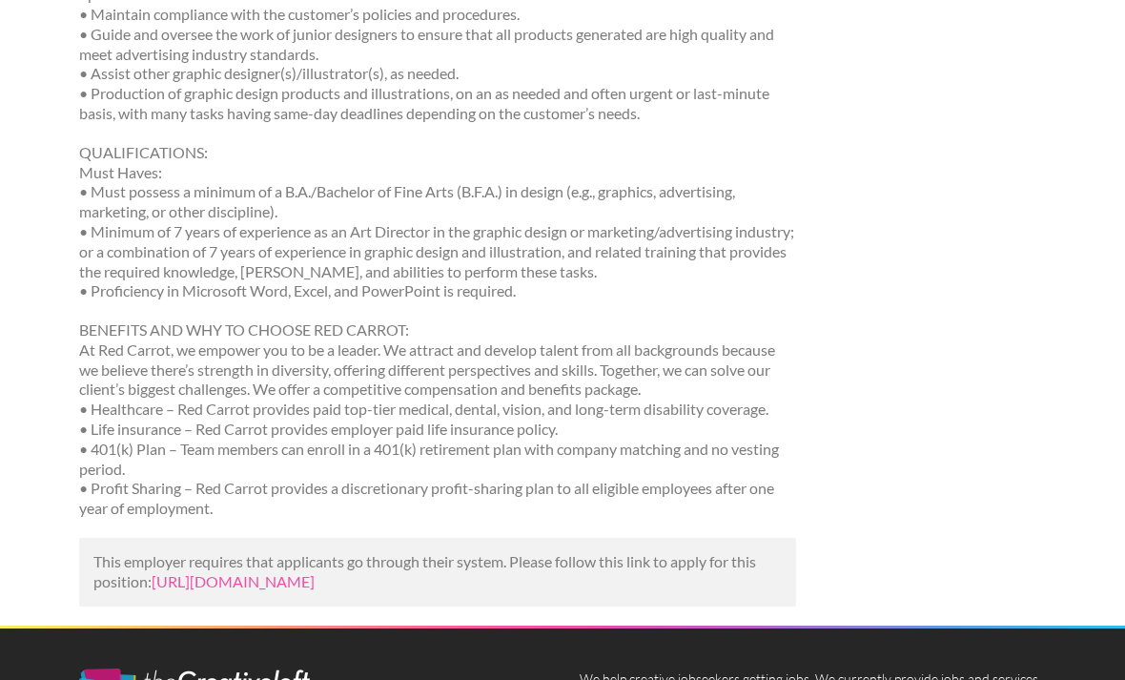
click at [315, 572] on link "[URL][DOMAIN_NAME]" at bounding box center [233, 581] width 163 height 18
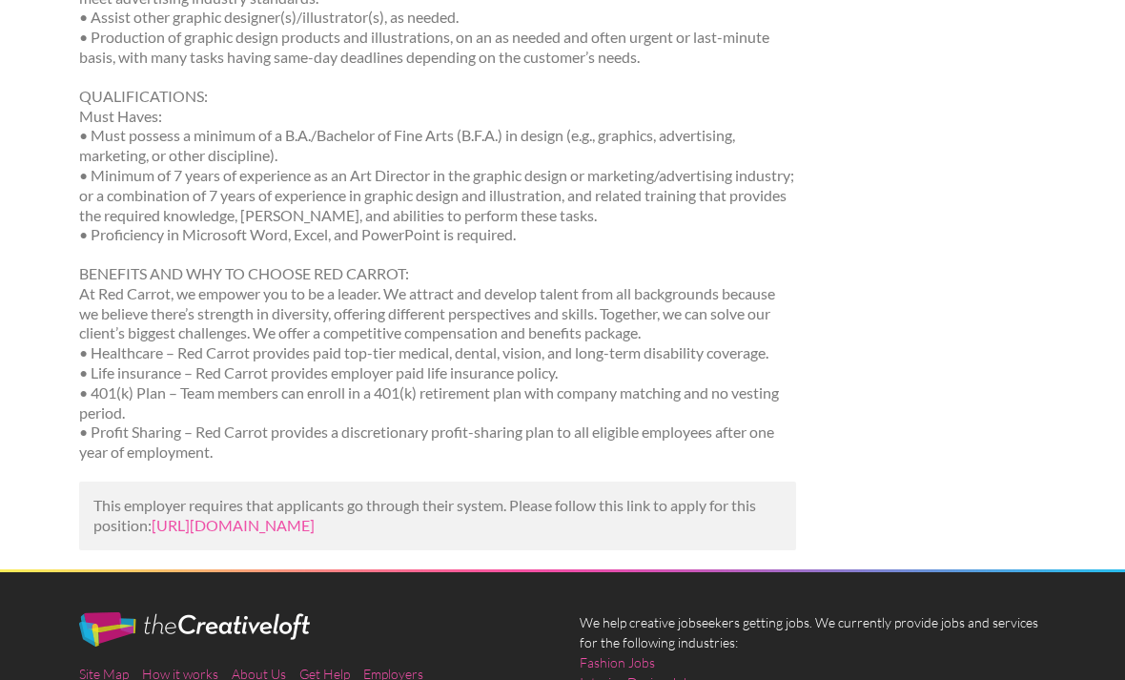
scroll to position [681, 0]
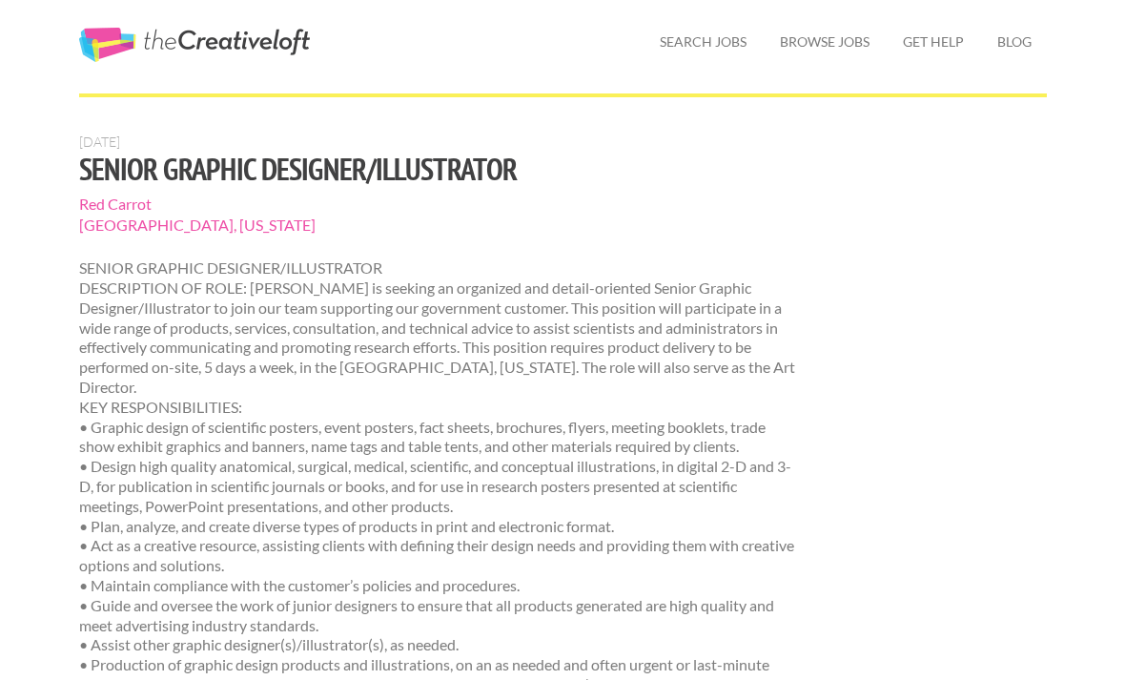
scroll to position [51, 0]
click at [115, 235] on span "[GEOGRAPHIC_DATA], [US_STATE]" at bounding box center [438, 224] width 718 height 21
click at [118, 234] on span "[GEOGRAPHIC_DATA], [US_STATE]" at bounding box center [438, 224] width 718 height 21
click at [126, 222] on span "[GEOGRAPHIC_DATA], [US_STATE]" at bounding box center [438, 224] width 718 height 21
click at [125, 198] on span "Red Carrot" at bounding box center [438, 203] width 718 height 21
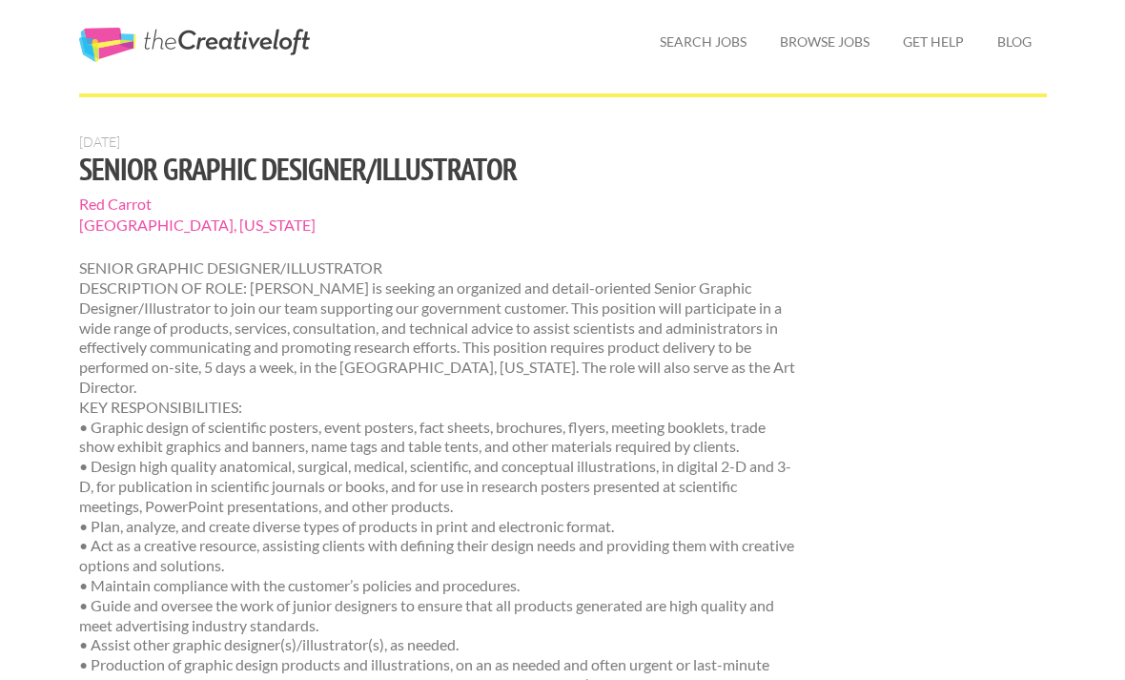
click at [111, 216] on span "[GEOGRAPHIC_DATA], [US_STATE]" at bounding box center [438, 224] width 718 height 21
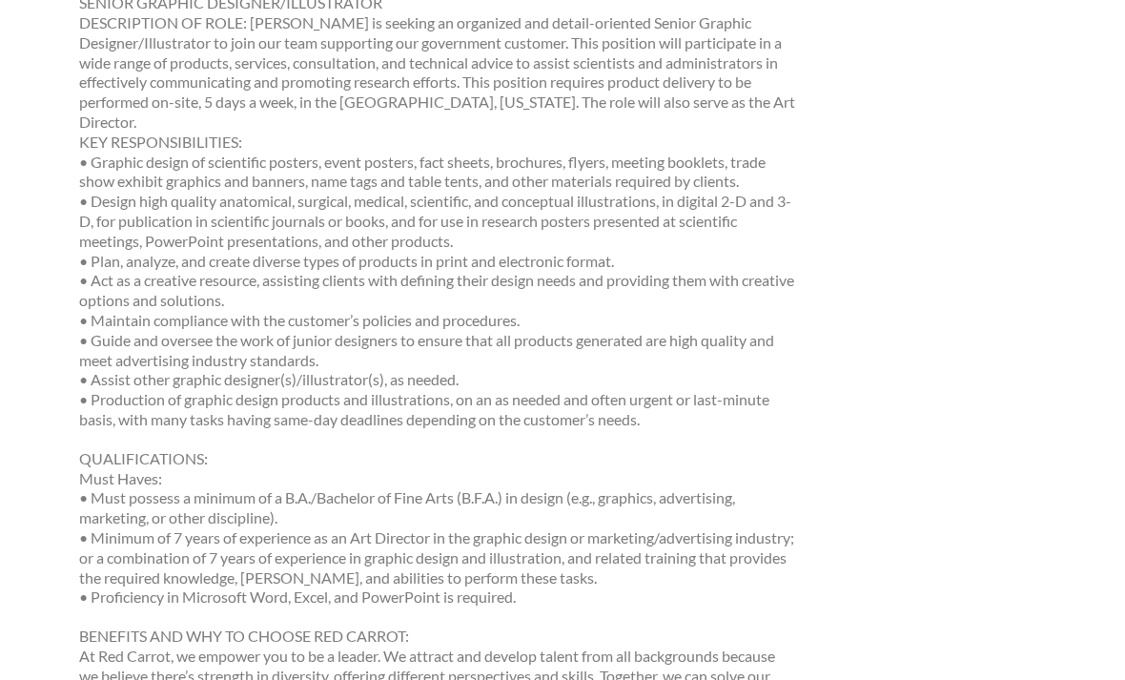
scroll to position [0, 0]
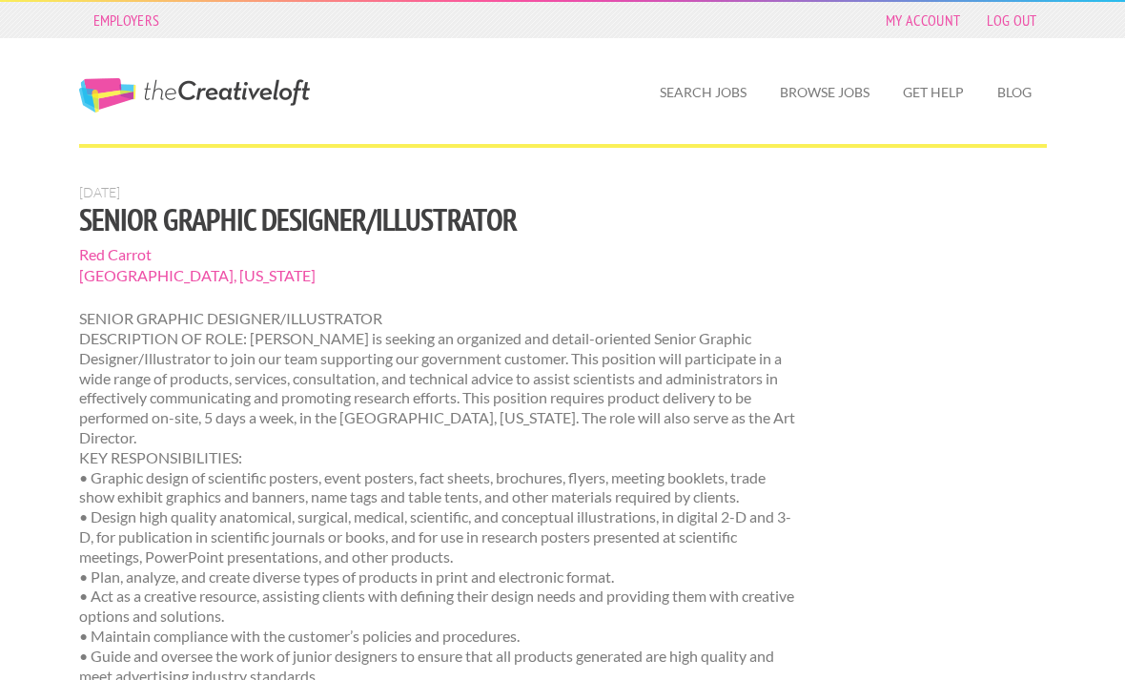
click at [710, 92] on link "Search Jobs" at bounding box center [702, 93] width 117 height 44
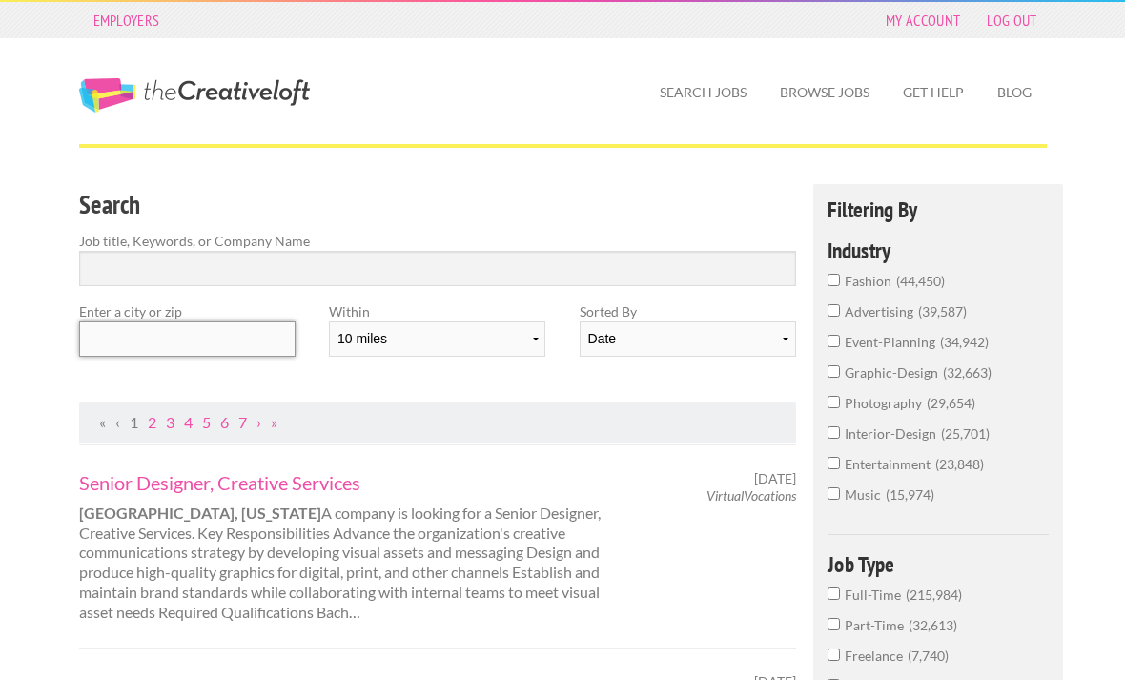
click at [225, 325] on input "text" at bounding box center [187, 338] width 216 height 35
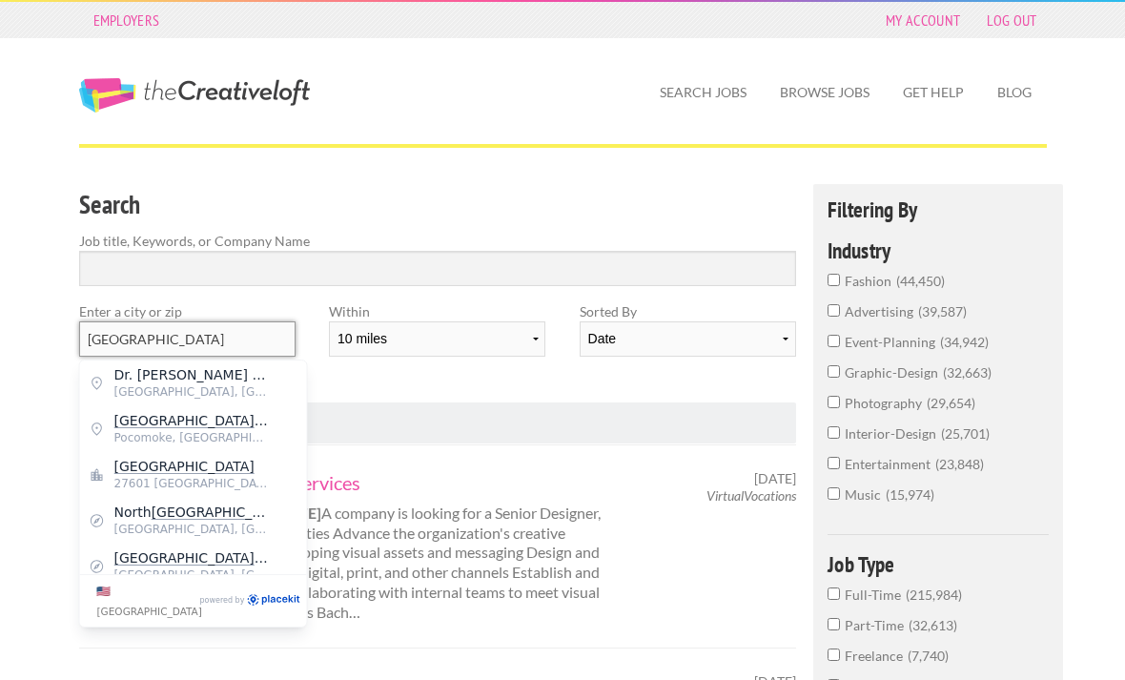
type input "[GEOGRAPHIC_DATA]"
click at [173, 477] on span "27601 [GEOGRAPHIC_DATA]" at bounding box center [192, 483] width 156 height 17
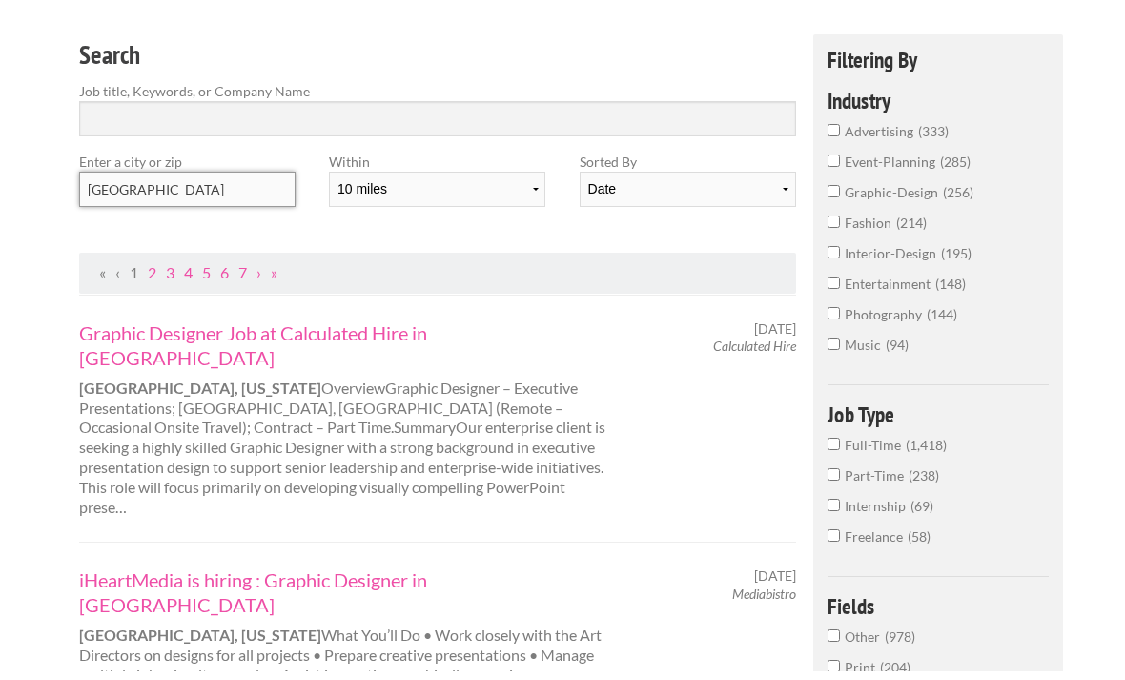
scroll to position [118, 0]
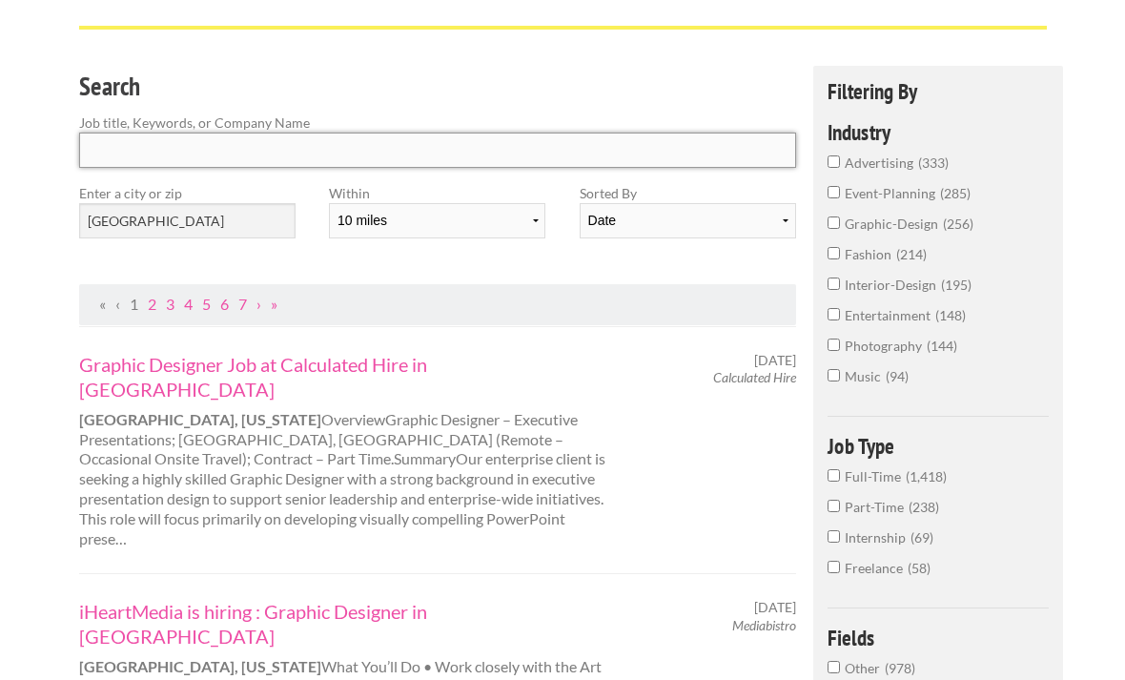
click at [579, 153] on input "Search" at bounding box center [438, 149] width 718 height 35
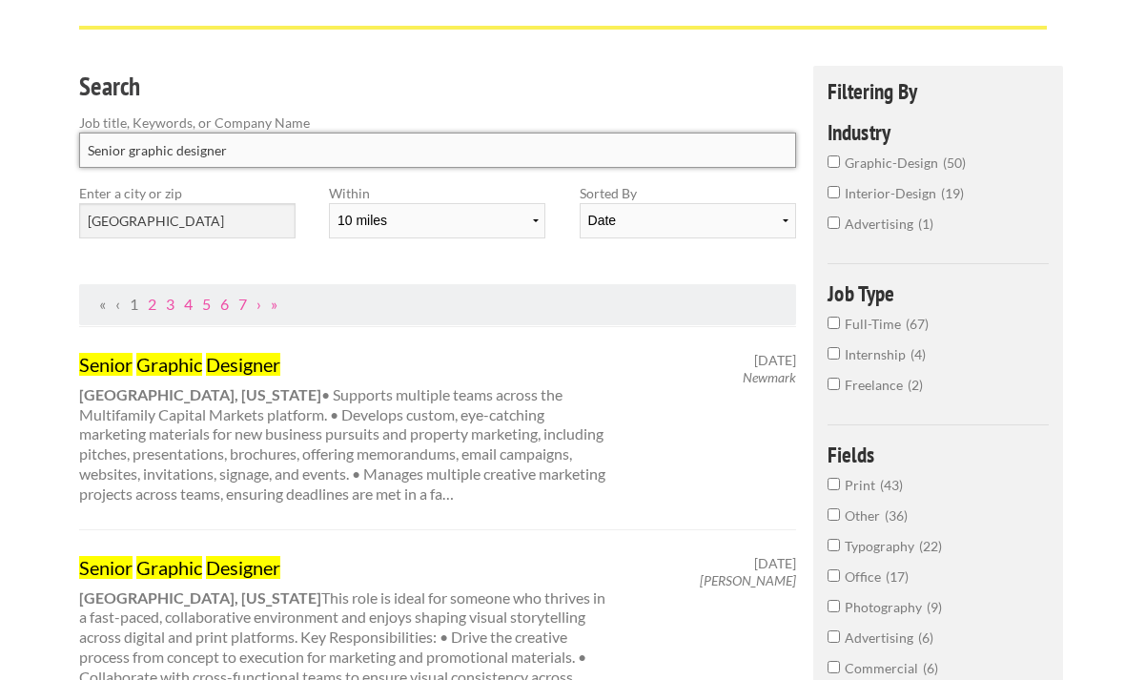
type input "Senior graphic designer"
click button "submit" at bounding box center [0, 0] width 0 height 0
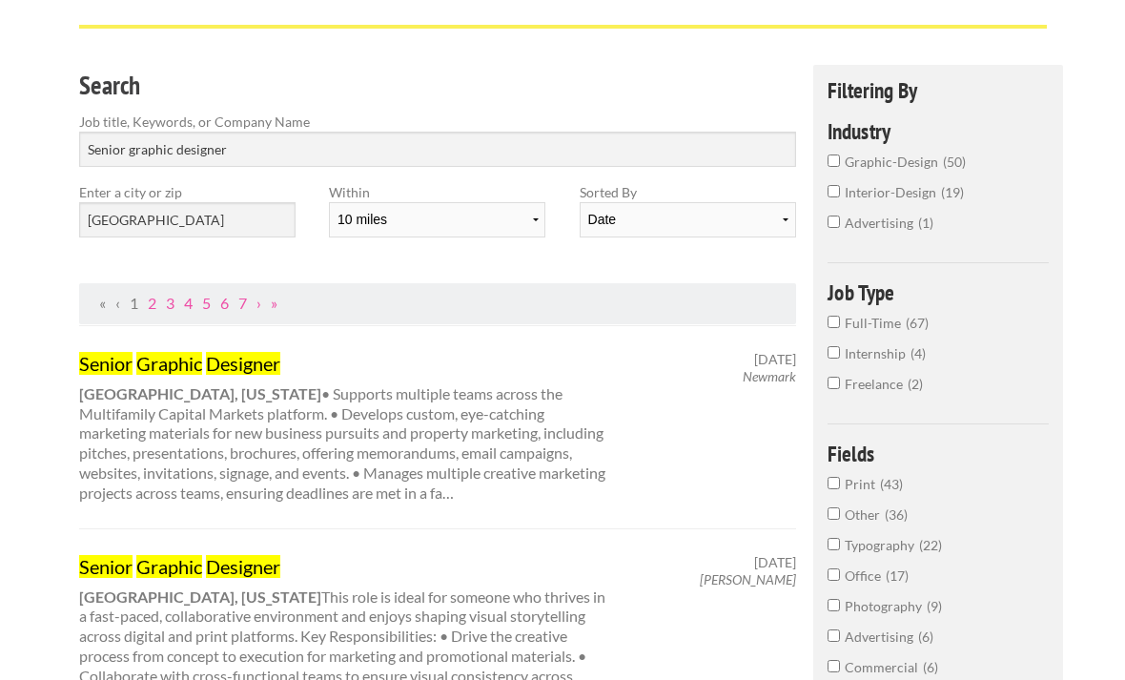
click at [837, 160] on input "graphic-design 50" at bounding box center [833, 161] width 12 height 12
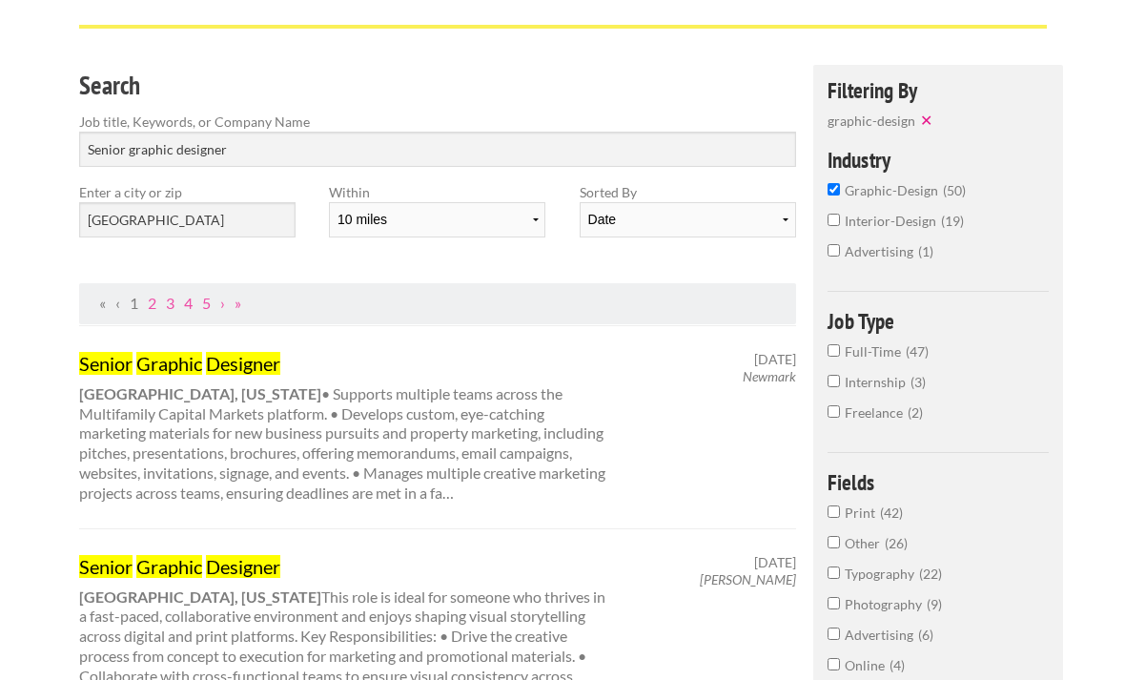
click at [839, 352] on input "Full-Time 47" at bounding box center [833, 351] width 12 height 12
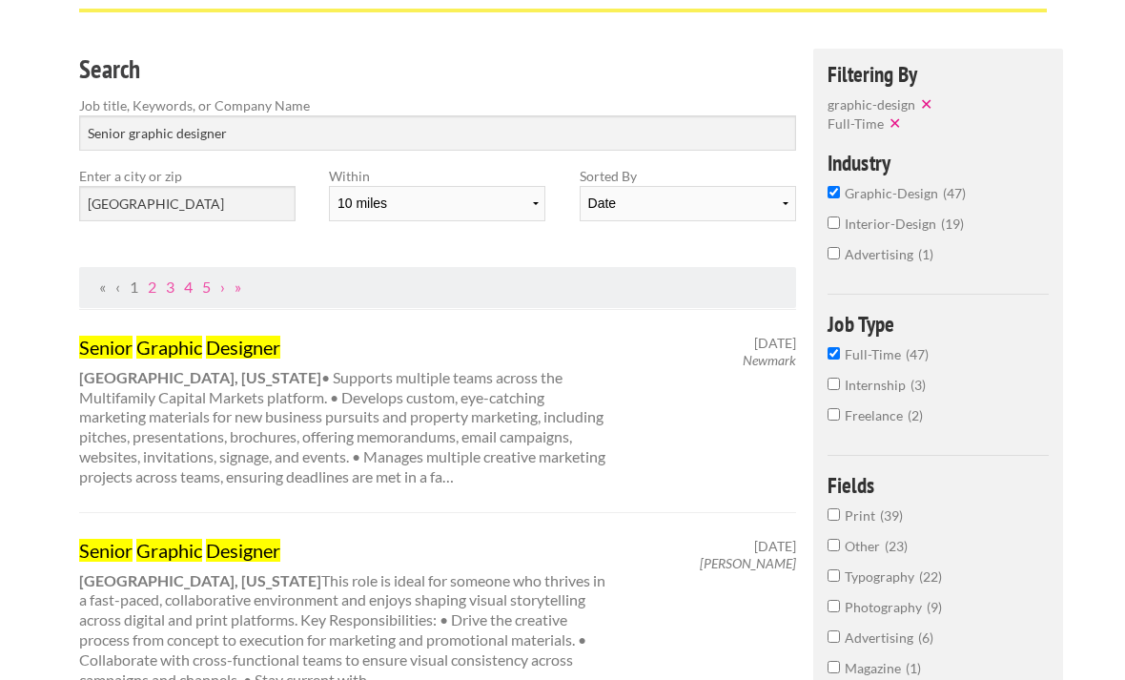
scroll to position [135, 0]
click at [528, 193] on select "10 miles 20 miles 50 miles 100 miles 200 miles 300 miles 400 miles 500 miles" at bounding box center [437, 203] width 216 height 35
select select "20"
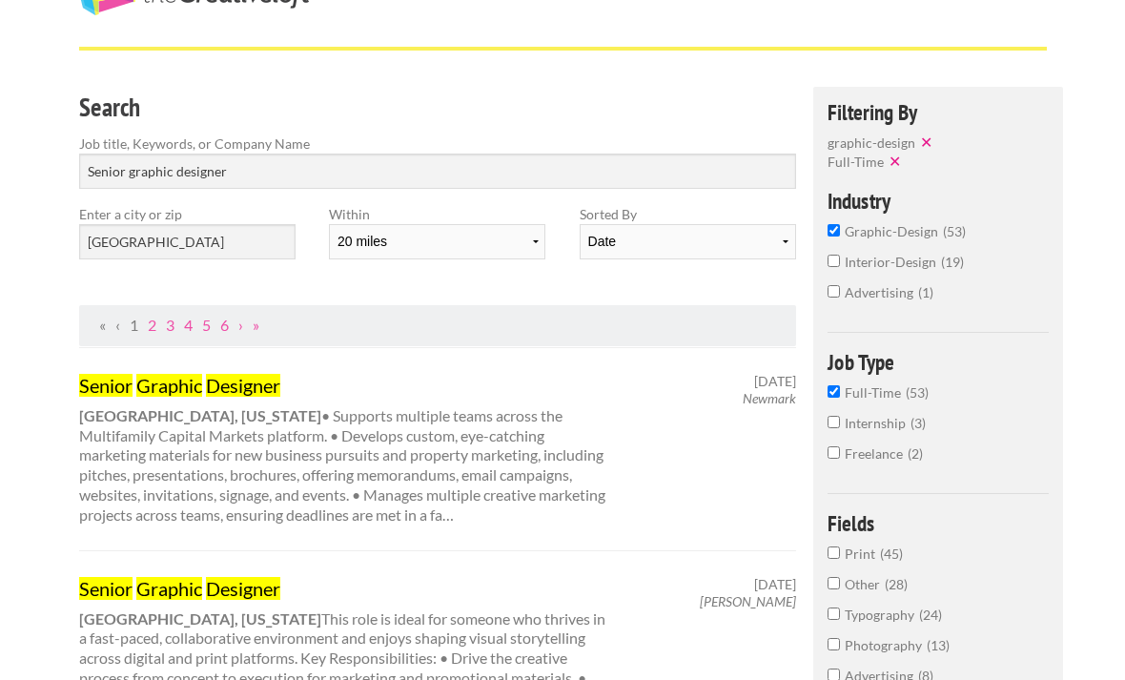
scroll to position [0, 0]
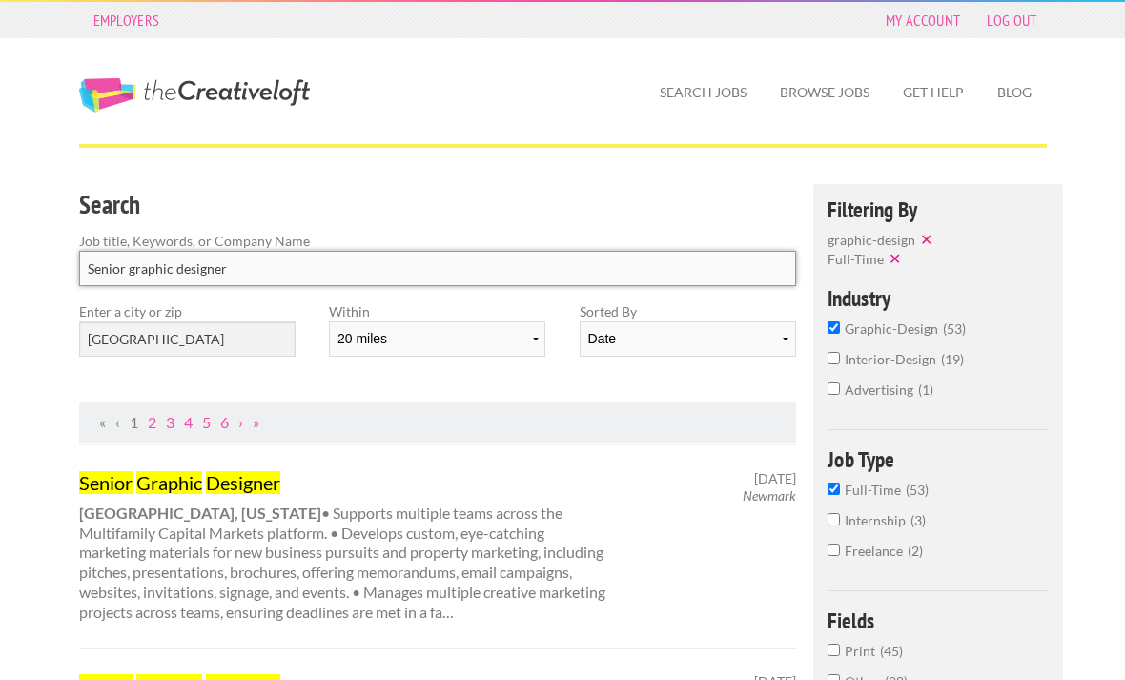
click at [403, 279] on input "Senior graphic designer" at bounding box center [438, 268] width 718 height 35
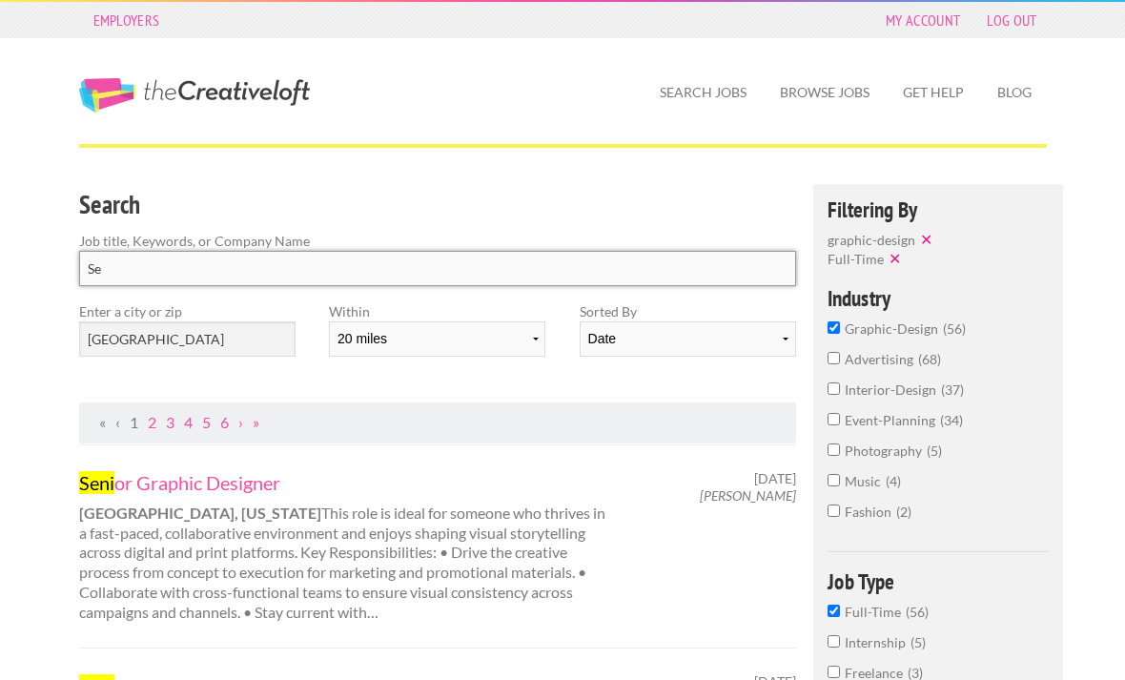
type input "S"
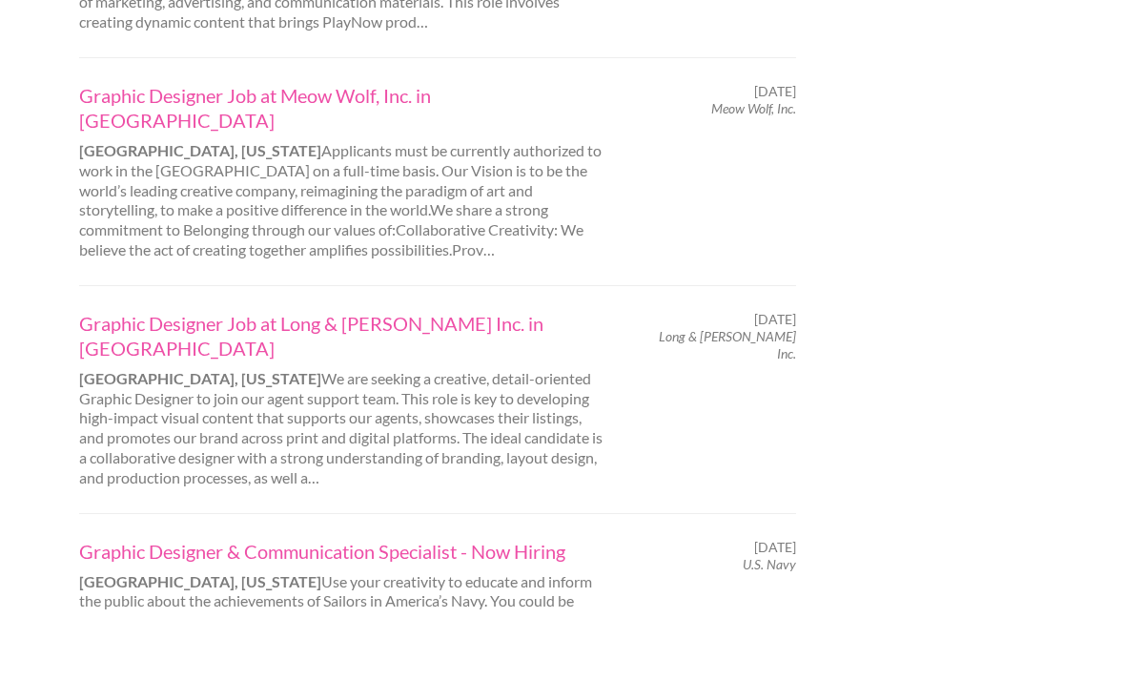
scroll to position [1885, 0]
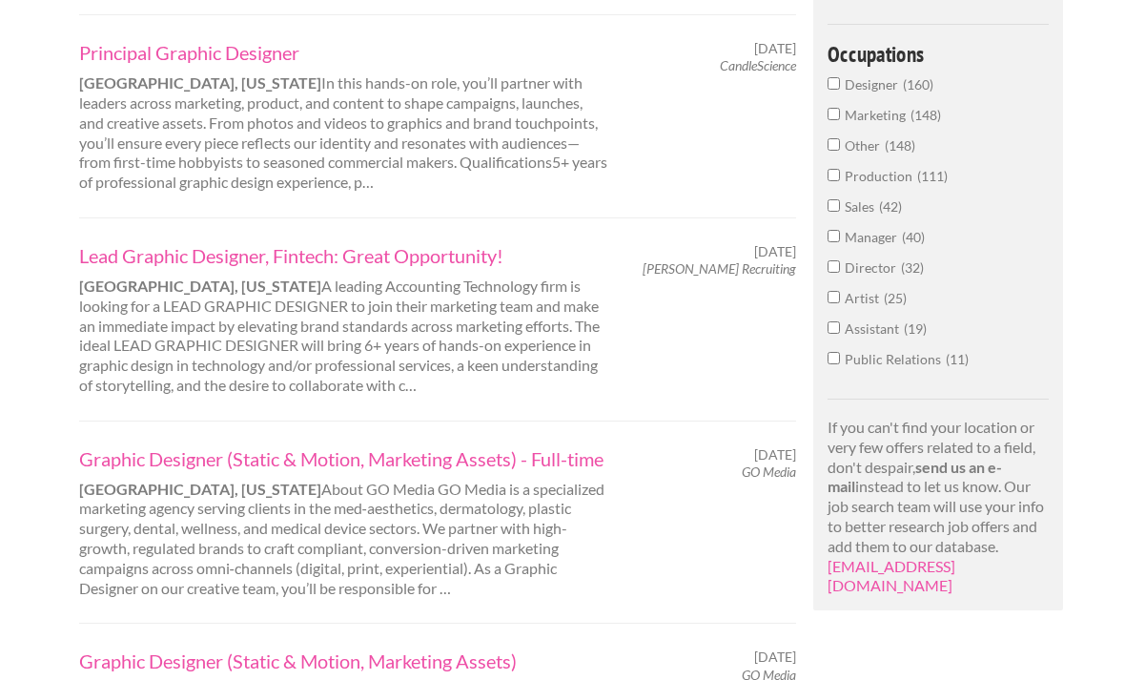
scroll to position [1057, 0]
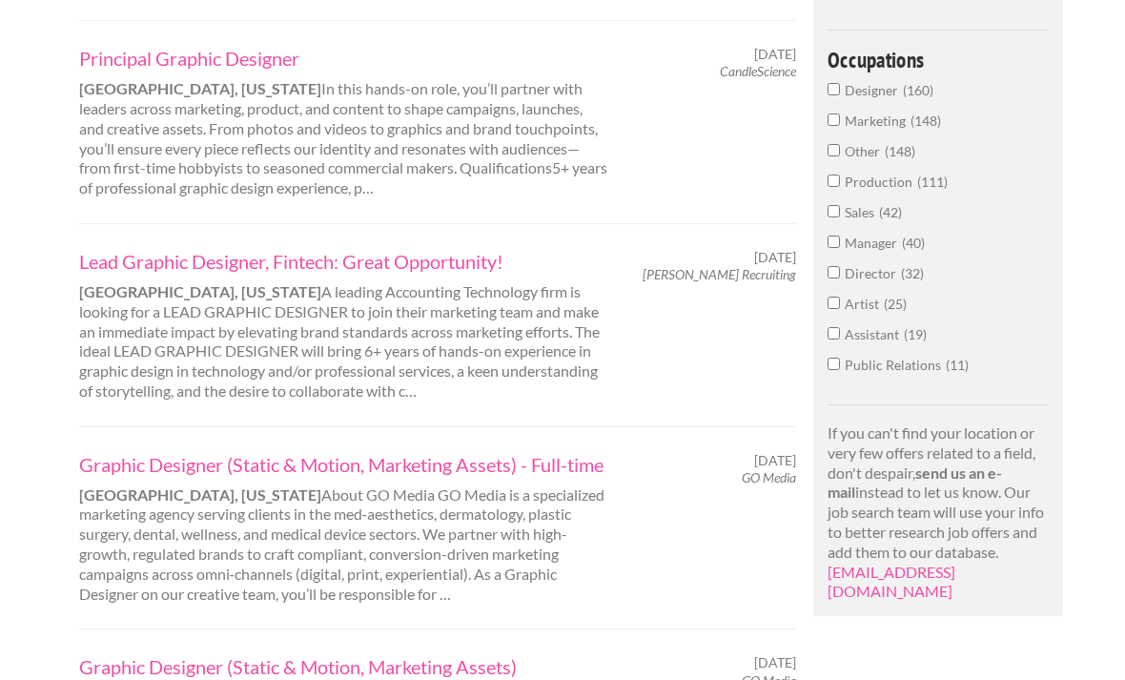
click at [172, 252] on link "Lead Graphic Designer, Fintech: Great Opportunity!" at bounding box center [344, 261] width 530 height 25
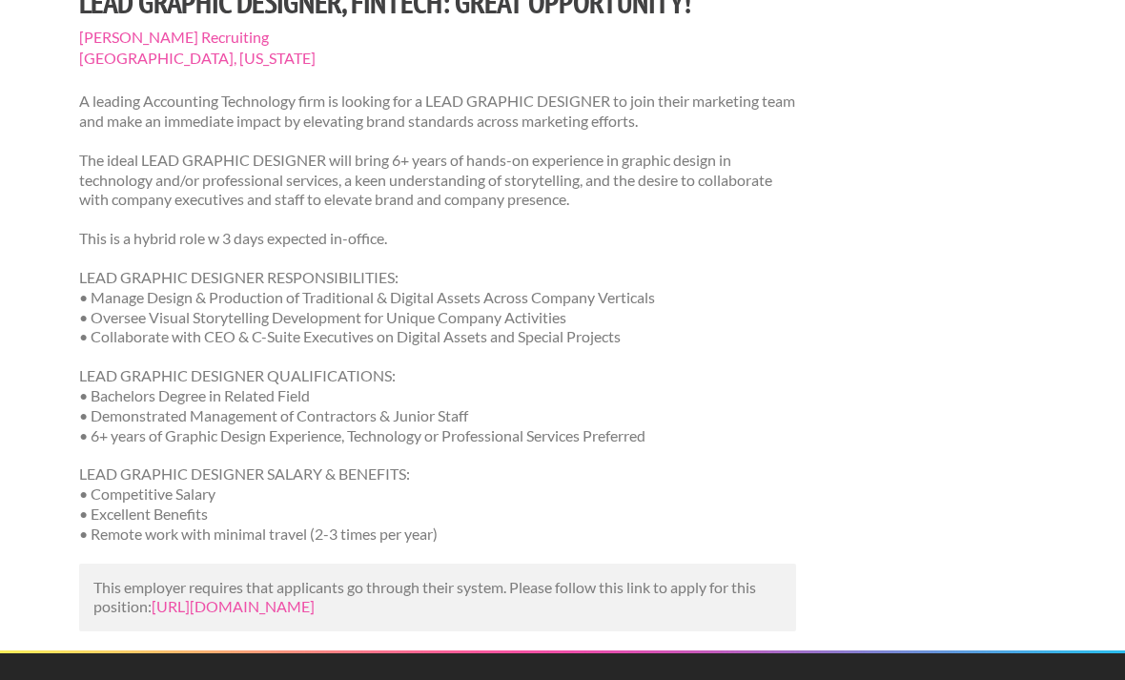
scroll to position [222, 0]
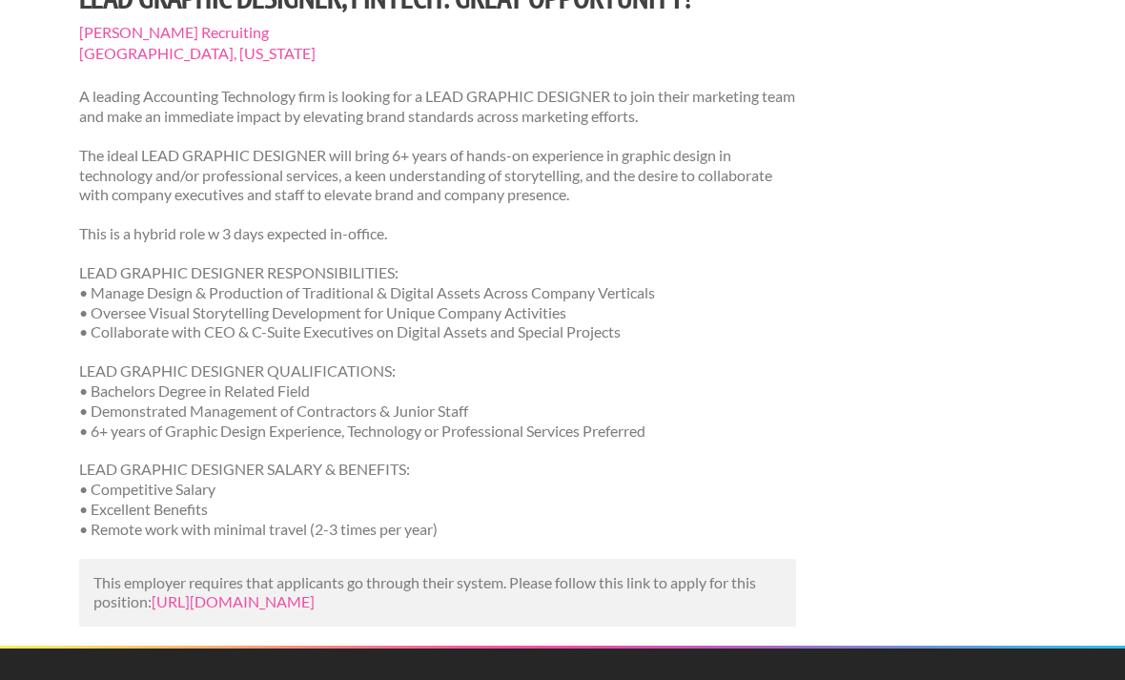
click at [315, 595] on link "https://jobs.womenforhire.com/job/usa/raleigh-nc/lead-graphic-designer-fintech-…" at bounding box center [233, 601] width 163 height 18
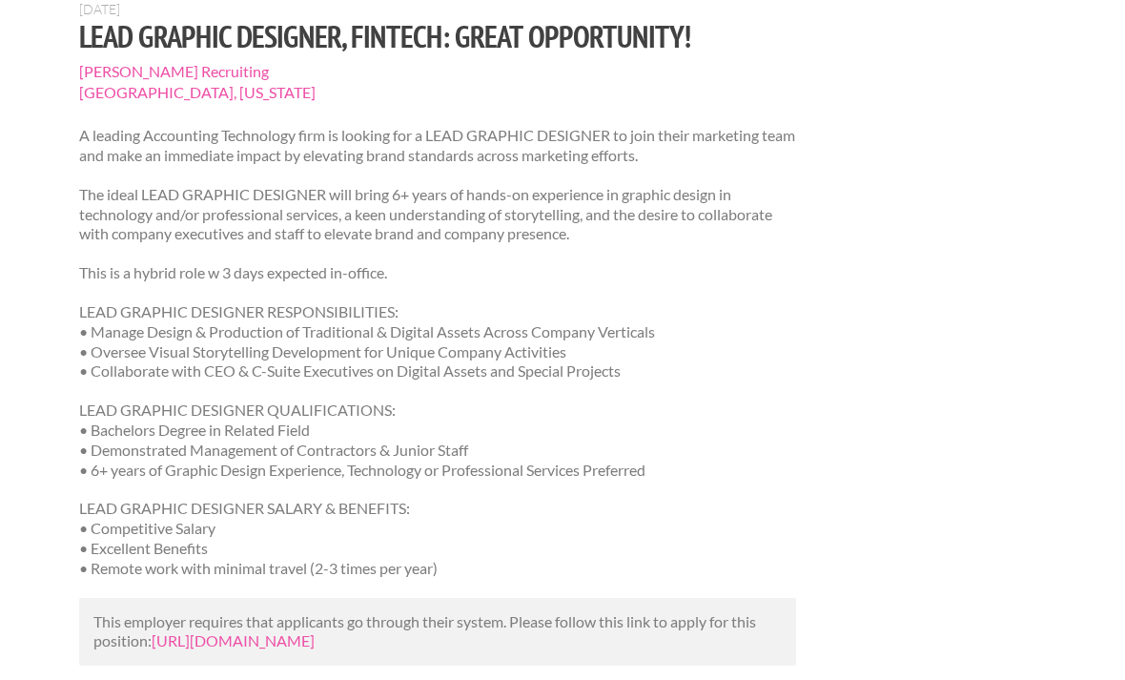
scroll to position [0, 0]
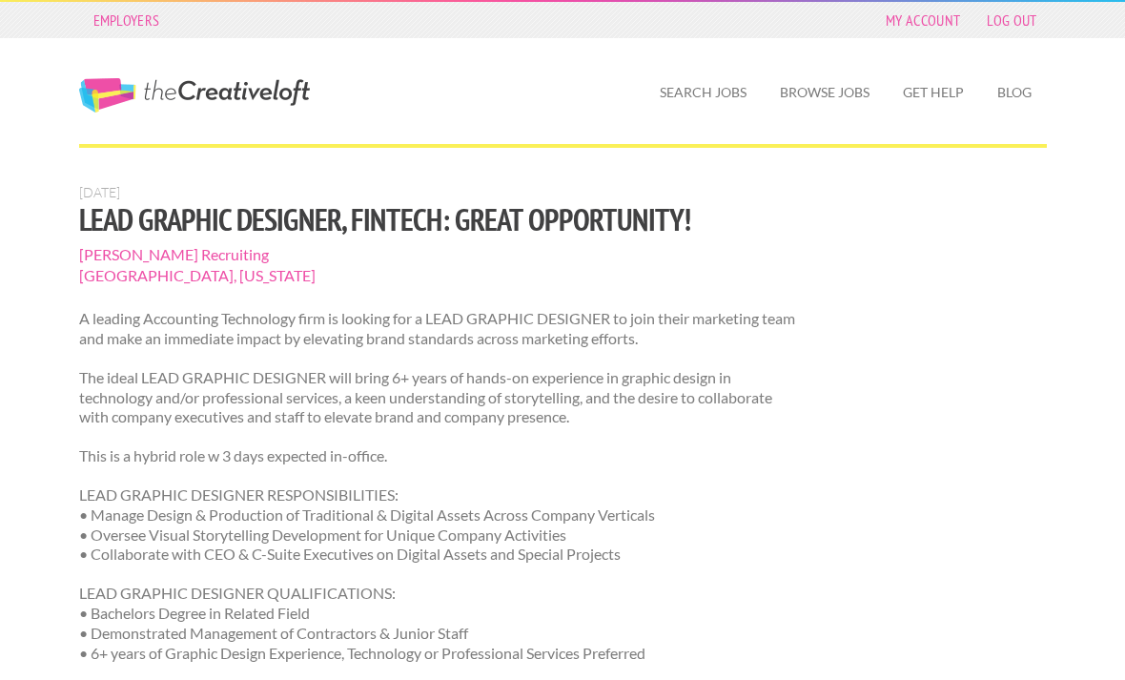
click at [183, 259] on span "Goodwin Recruiting" at bounding box center [438, 254] width 718 height 21
click at [831, 99] on link "Browse Jobs" at bounding box center [824, 93] width 120 height 44
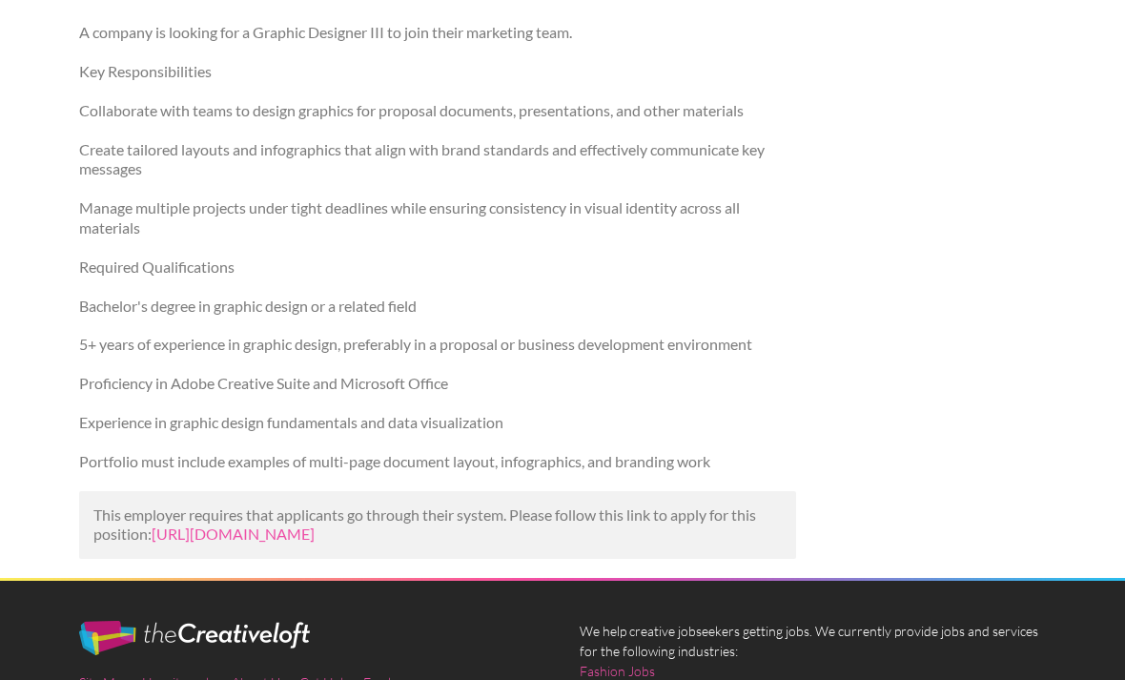
scroll to position [288, 0]
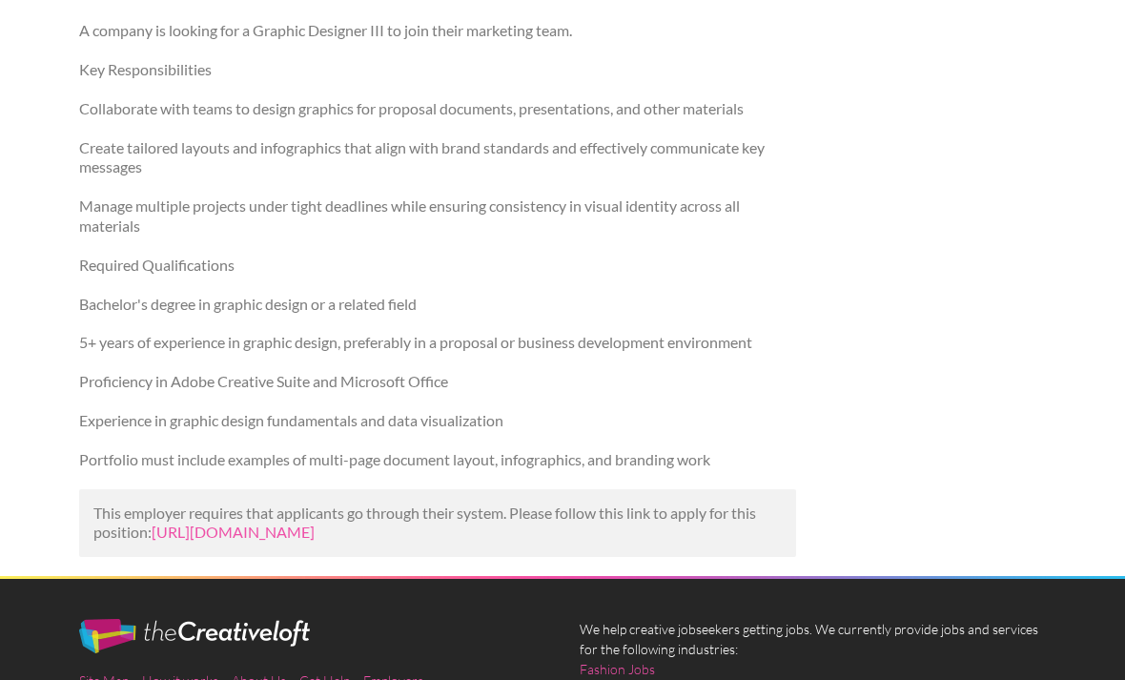
click at [315, 540] on link "[URL][DOMAIN_NAME]" at bounding box center [233, 531] width 163 height 18
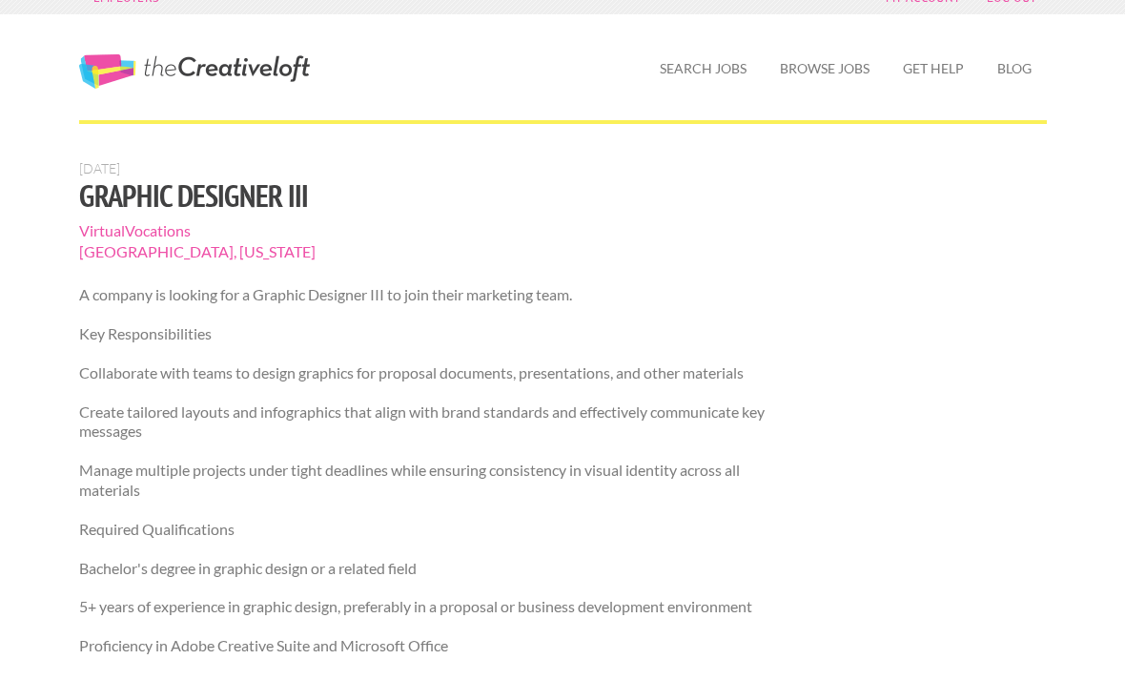
scroll to position [0, 0]
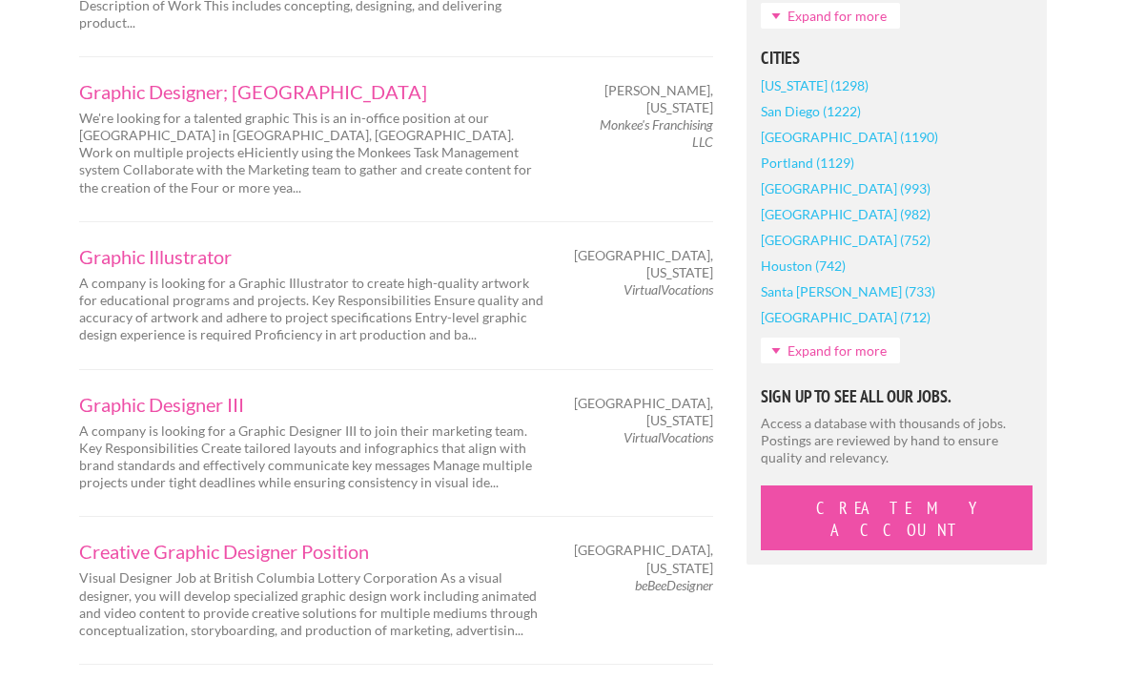
scroll to position [1609, 0]
click at [161, 395] on link "Graphic Designer III" at bounding box center [312, 404] width 467 height 19
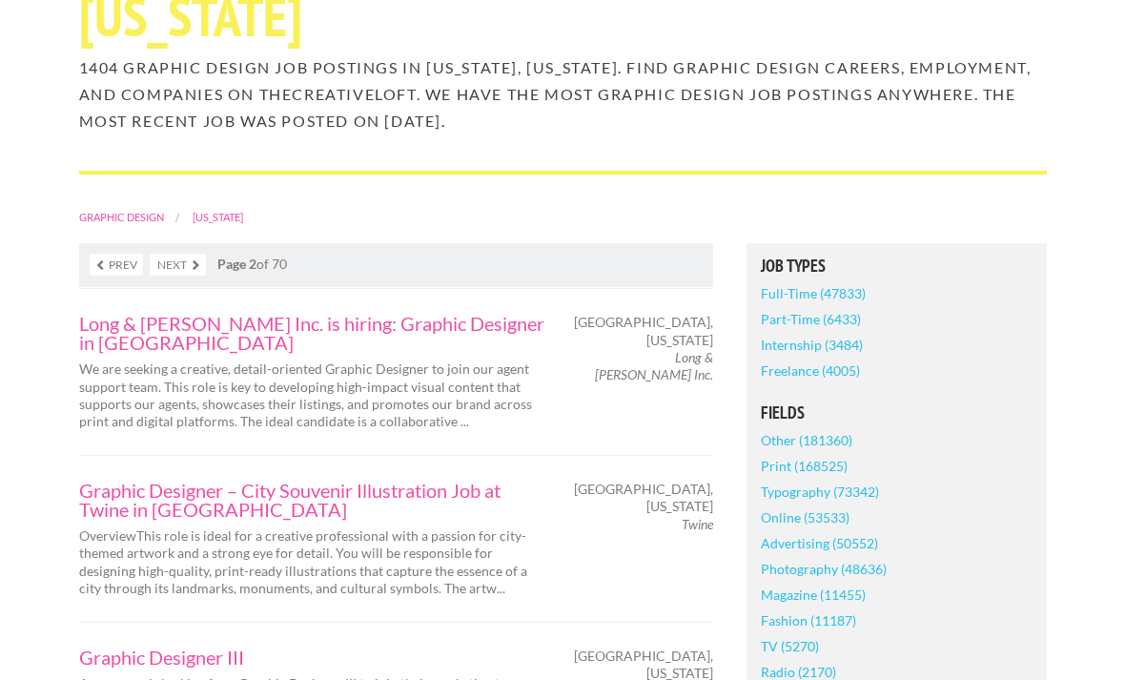
scroll to position [225, 0]
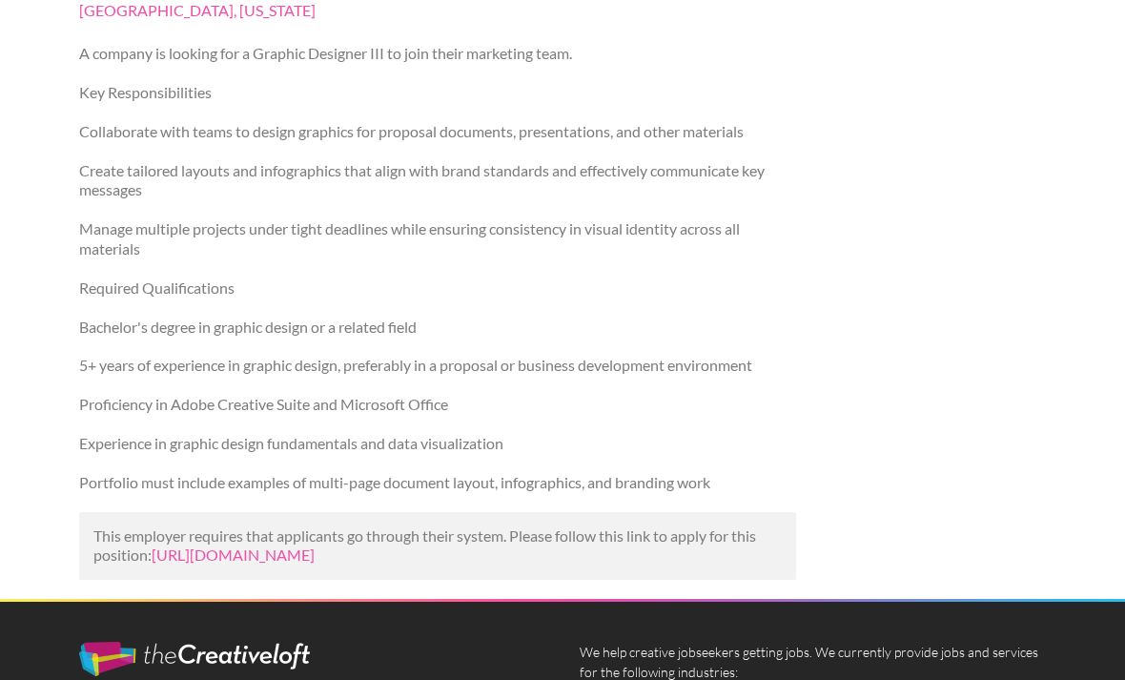
click at [223, 549] on link "[URL][DOMAIN_NAME]" at bounding box center [233, 554] width 163 height 18
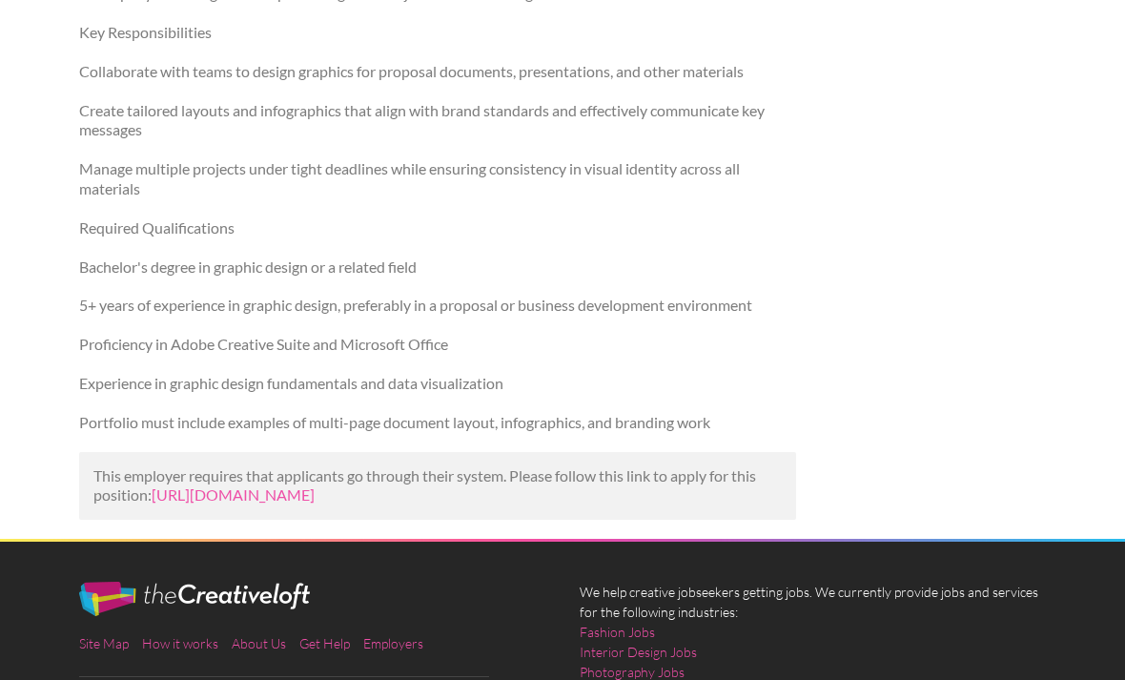
scroll to position [326, 0]
